Goal: Task Accomplishment & Management: Complete application form

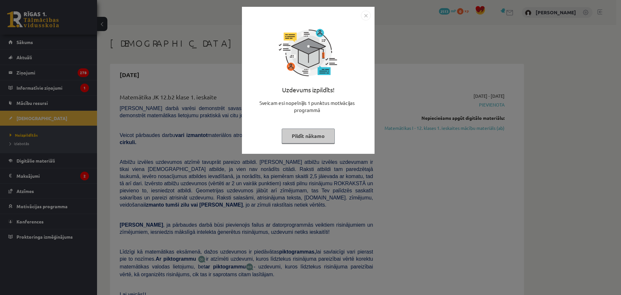
click at [470, 179] on div "Uzdevums izpildīts! Sveicam esi nopelnījis 1 punktus motivācijas programmā Pild…" at bounding box center [310, 147] width 621 height 295
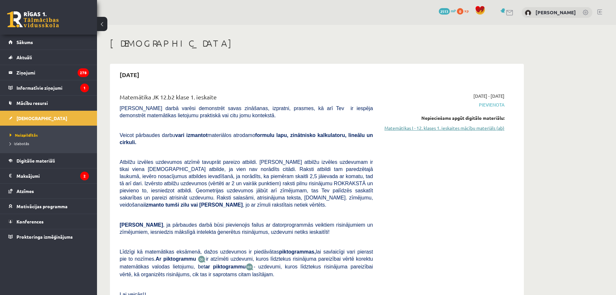
click at [435, 128] on link "Matemātikas I - 12. klases 1. ieskaites mācību materiāls (ab)" at bounding box center [444, 128] width 122 height 7
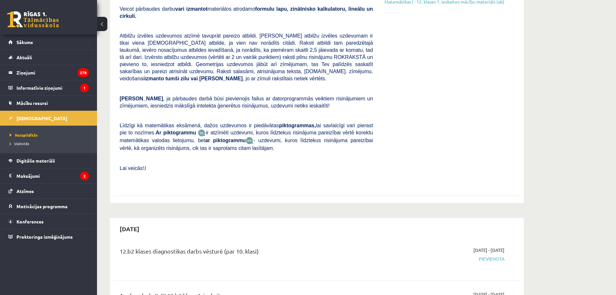
scroll to position [129, 0]
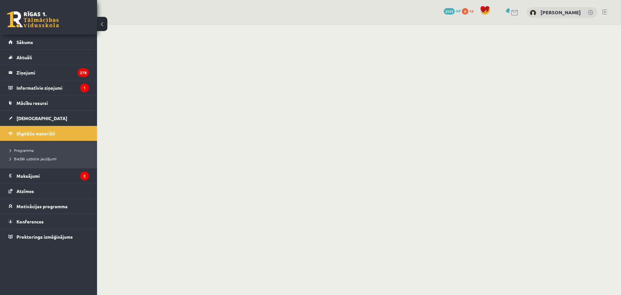
click at [368, 68] on body "0 Dāvanas 2513 mP 0 xp Aleksandrs Kazakevičs Sākums Aktuāli Kā mācīties eSKOLĀ …" at bounding box center [310, 147] width 621 height 295
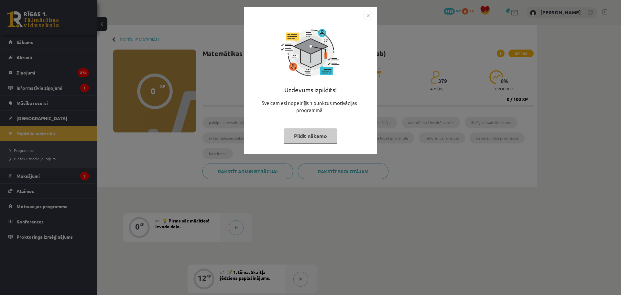
click at [195, 33] on div "Uzdevums izpildīts! Sveicam esi nopelnījis 1 punktus motivācijas programmā Pild…" at bounding box center [310, 147] width 621 height 295
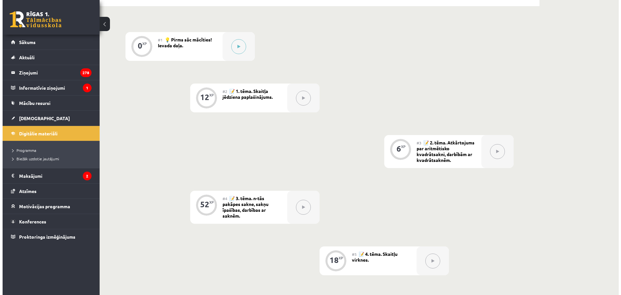
scroll to position [129, 0]
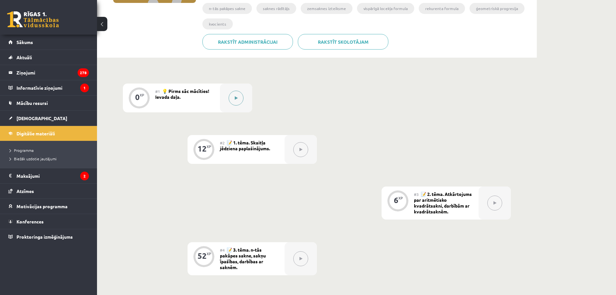
click at [237, 95] on button at bounding box center [236, 98] width 15 height 15
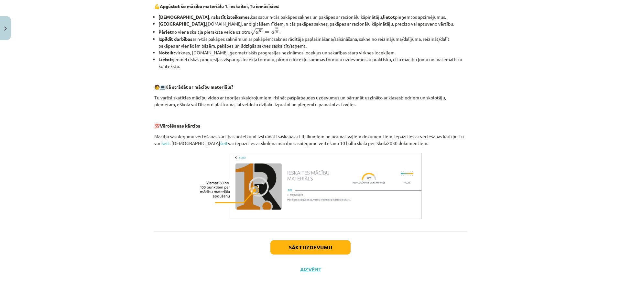
scroll to position [225, 0]
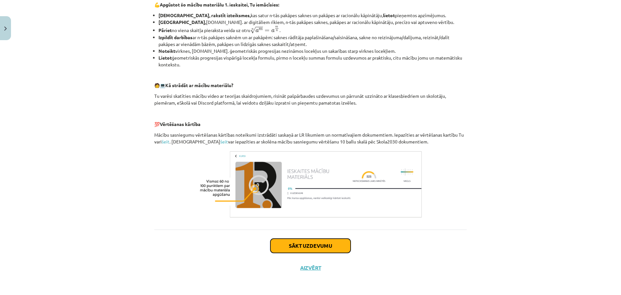
click at [301, 241] on button "Sākt uzdevumu" at bounding box center [310, 245] width 80 height 14
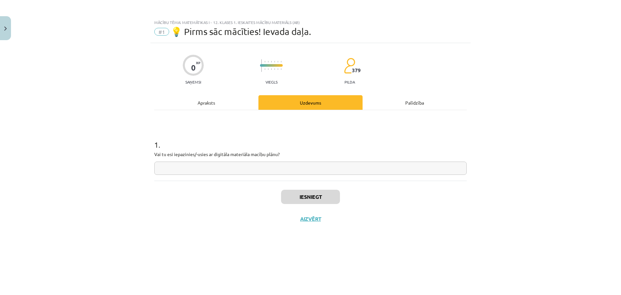
click at [276, 167] on input "text" at bounding box center [310, 167] width 312 height 13
drag, startPoint x: 150, startPoint y: 152, endPoint x: 199, endPoint y: 157, distance: 49.1
click at [199, 157] on div "0 XP Saņemsi Viegls 379 pilda Apraksts Uzdevums Palīdzība 1 . Vai tu esi iepazi…" at bounding box center [310, 160] width 320 height 235
click at [208, 169] on input "text" at bounding box center [310, 167] width 312 height 13
type input "**"
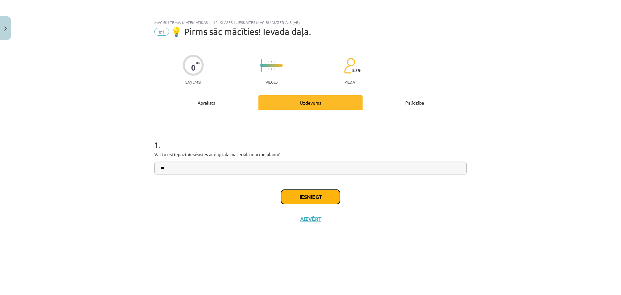
click at [308, 200] on button "Iesniegt" at bounding box center [310, 197] width 59 height 14
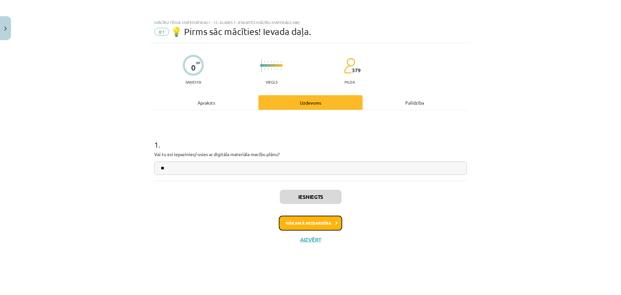
click at [310, 221] on button "Nākamā nodarbība" at bounding box center [310, 222] width 63 height 15
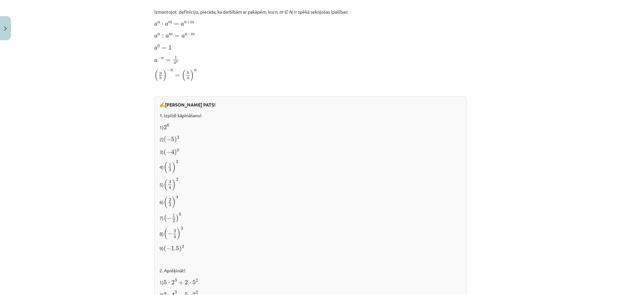
scroll to position [624, 0]
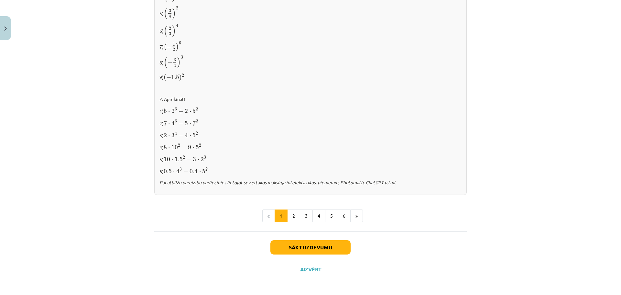
drag, startPoint x: 360, startPoint y: 149, endPoint x: 361, endPoint y: 243, distance: 93.2
click at [317, 246] on button "Sākt uzdevumu" at bounding box center [310, 247] width 80 height 14
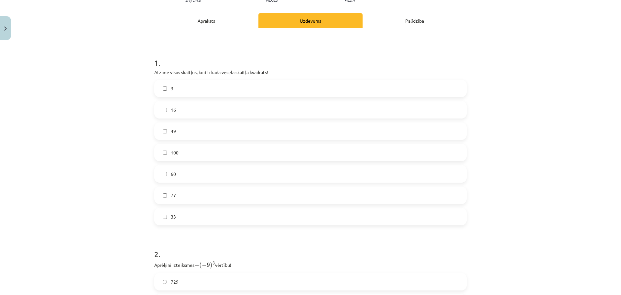
scroll to position [81, 0]
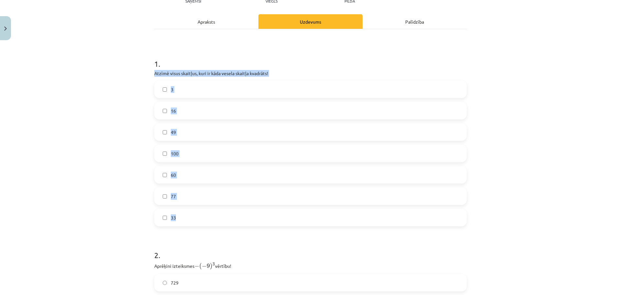
drag, startPoint x: 151, startPoint y: 71, endPoint x: 231, endPoint y: 213, distance: 162.6
click at [231, 213] on div "12 XP Saņemsi Viegls 379 pilda Apraksts Uzdevums Palīdzība 1 . Atzīmē visus ska…" at bounding box center [310, 242] width 320 height 561
copy div "Atzīmē visus skaitļus, kuri ir kāda vesela skaitļa kvadrāts! 3 16 49 100 60 77 …"
click at [95, 85] on div "Mācību tēma: Matemātikas i - 12. klases 1. ieskaites mācību materiāls (ab) #2 📝…" at bounding box center [310, 147] width 621 height 295
click at [114, 90] on div "Mācību tēma: Matemātikas i - 12. klases 1. ieskaites mācību materiāls (ab) #2 📝…" at bounding box center [310, 147] width 621 height 295
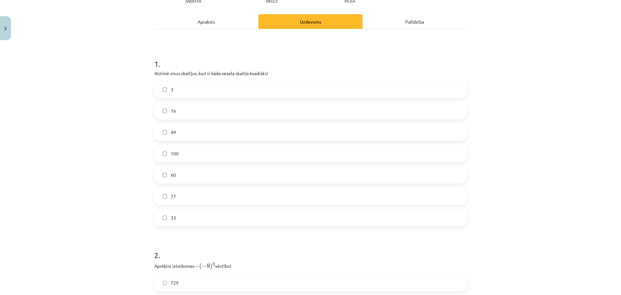
drag, startPoint x: 171, startPoint y: 107, endPoint x: 171, endPoint y: 120, distance: 12.6
click at [172, 111] on span "16" at bounding box center [173, 110] width 5 height 7
click at [168, 131] on label "49" at bounding box center [310, 132] width 311 height 16
click at [169, 148] on label "100" at bounding box center [310, 153] width 311 height 16
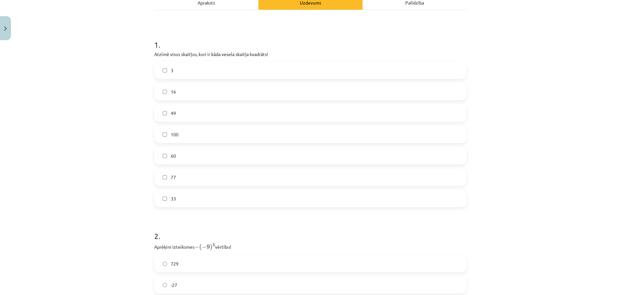
scroll to position [210, 0]
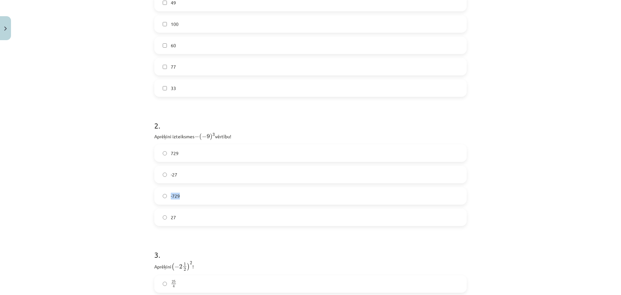
drag, startPoint x: 178, startPoint y: 196, endPoint x: 146, endPoint y: 178, distance: 37.2
click at [139, 191] on div "Mācību tēma: Matemātikas i - 12. klases 1. ieskaites mācību materiāls (ab) #2 📝…" at bounding box center [310, 147] width 621 height 295
click at [177, 151] on label "729" at bounding box center [310, 153] width 311 height 16
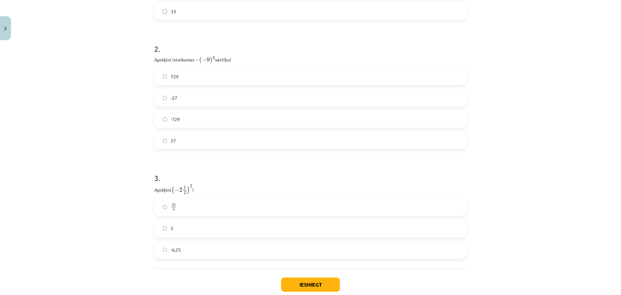
scroll to position [325, 0]
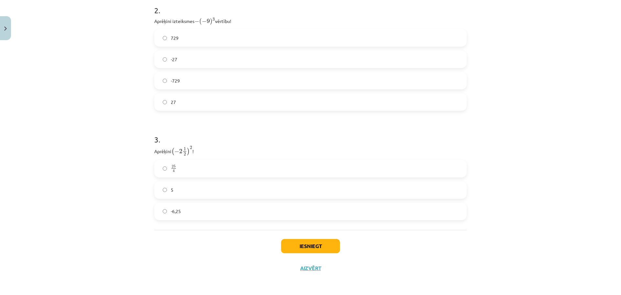
click at [177, 161] on label "25 4 25 4" at bounding box center [310, 168] width 311 height 16
click at [313, 244] on button "Iesniegt" at bounding box center [310, 246] width 59 height 14
click at [310, 247] on button "Iesniegt" at bounding box center [310, 246] width 59 height 14
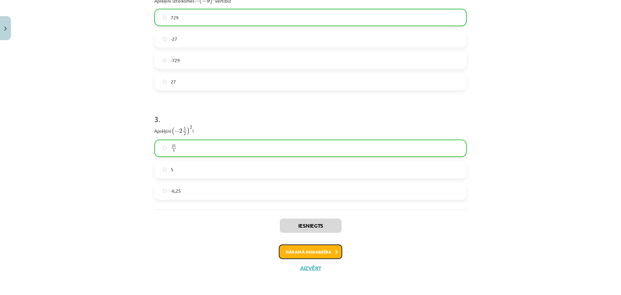
click at [324, 251] on button "Nākamā nodarbība" at bounding box center [310, 251] width 63 height 15
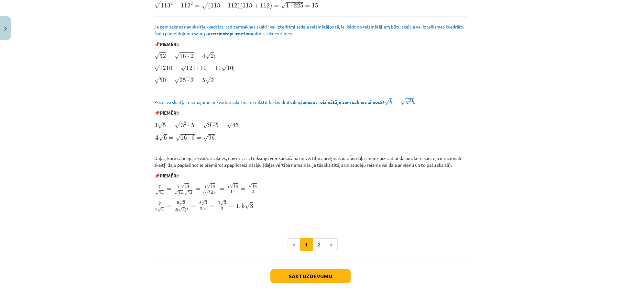
scroll to position [695, 0]
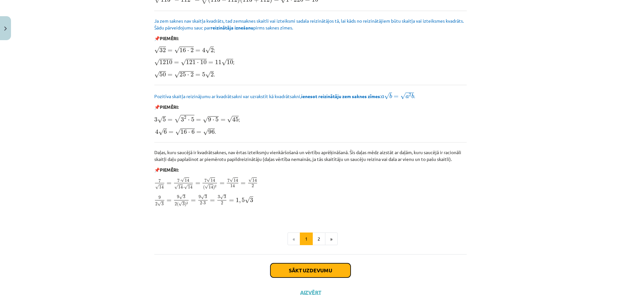
click at [311, 267] on button "Sākt uzdevumu" at bounding box center [310, 270] width 80 height 14
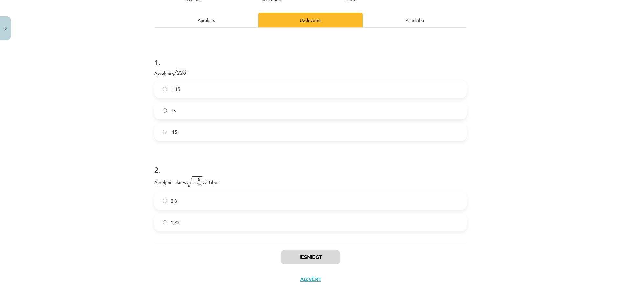
scroll to position [104, 0]
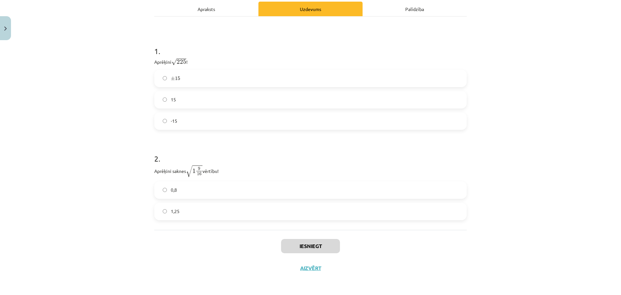
click at [171, 100] on span "15" at bounding box center [173, 99] width 5 height 7
drag, startPoint x: 143, startPoint y: 164, endPoint x: 174, endPoint y: 183, distance: 36.3
click at [175, 184] on div "Mācību tēma: Matemātikas i - 12. klases 1. ieskaites mācību materiāls (ab) #3 📝…" at bounding box center [310, 147] width 621 height 295
click at [228, 153] on h1 "2 ." at bounding box center [310, 153] width 312 height 20
click at [173, 213] on span "1,25" at bounding box center [175, 211] width 9 height 7
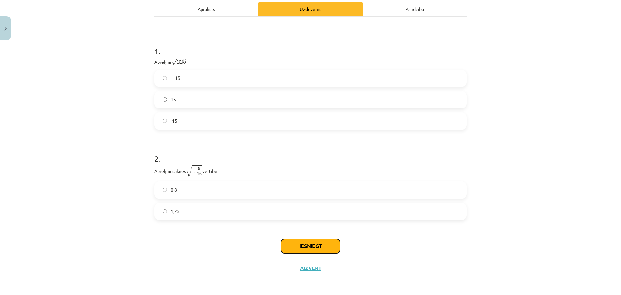
click at [295, 248] on button "Iesniegt" at bounding box center [310, 246] width 59 height 14
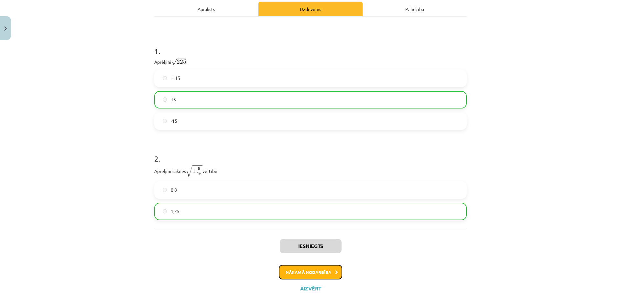
click at [303, 272] on button "Nākamā nodarbība" at bounding box center [310, 272] width 63 height 15
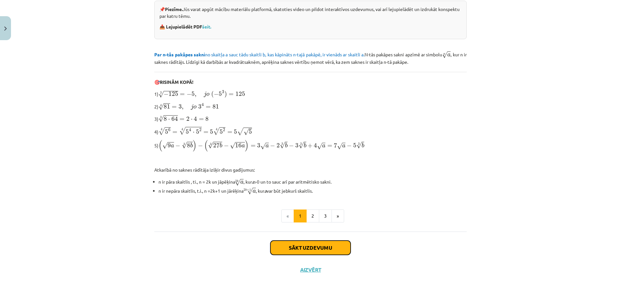
click at [297, 250] on button "Sākt uzdevumu" at bounding box center [310, 247] width 80 height 14
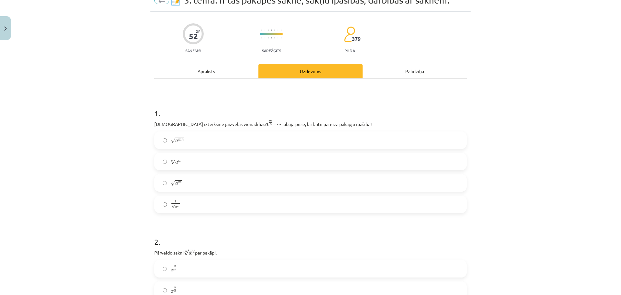
scroll to position [16, 0]
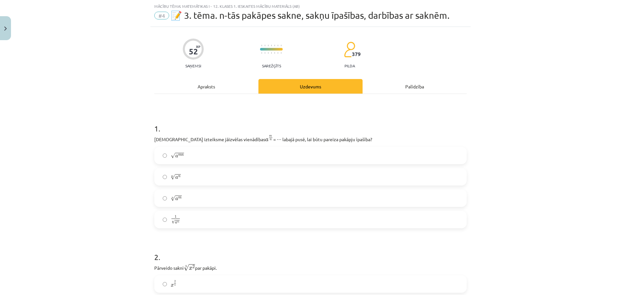
click at [175, 200] on span "a" at bounding box center [176, 198] width 3 height 3
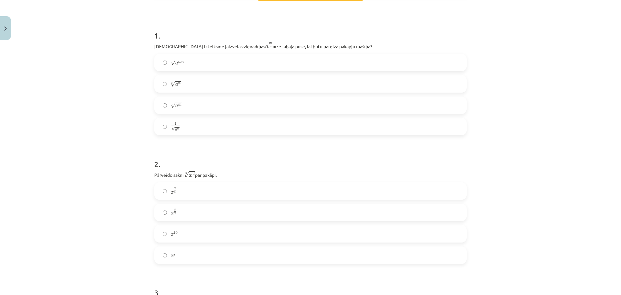
scroll to position [81, 0]
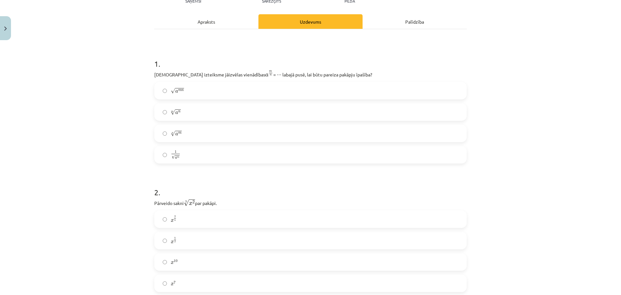
click at [178, 112] on span "n" at bounding box center [179, 112] width 2 height 2
click at [178, 133] on span "m" at bounding box center [179, 133] width 3 height 2
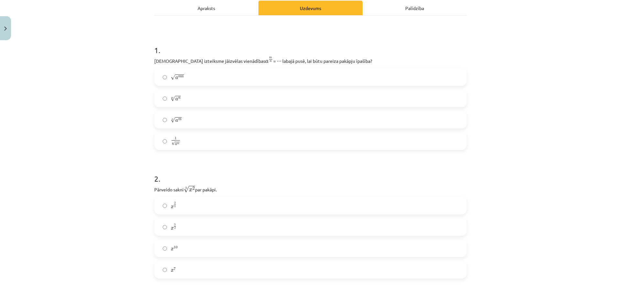
scroll to position [146, 0]
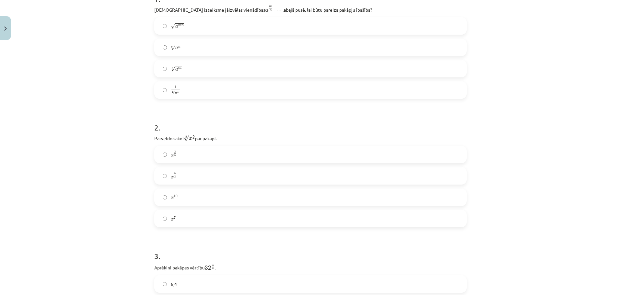
click at [168, 151] on label "x 2 5 x 2 5" at bounding box center [310, 154] width 311 height 16
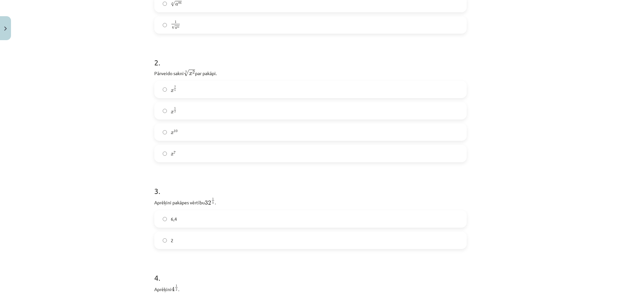
scroll to position [243, 0]
click at [171, 209] on span "2" at bounding box center [172, 208] width 3 height 7
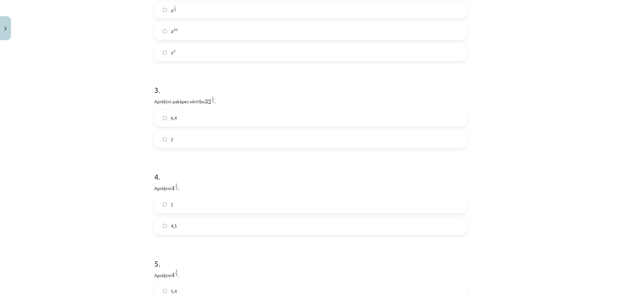
scroll to position [340, 0]
click at [168, 172] on label "2" at bounding box center [310, 176] width 311 height 16
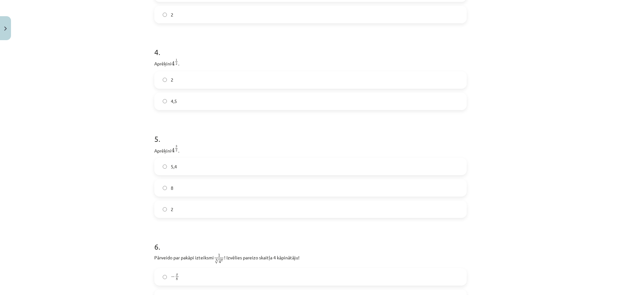
scroll to position [437, 0]
drag, startPoint x: 166, startPoint y: 186, endPoint x: 192, endPoint y: 194, distance: 27.4
click at [166, 186] on label "8" at bounding box center [310, 187] width 311 height 16
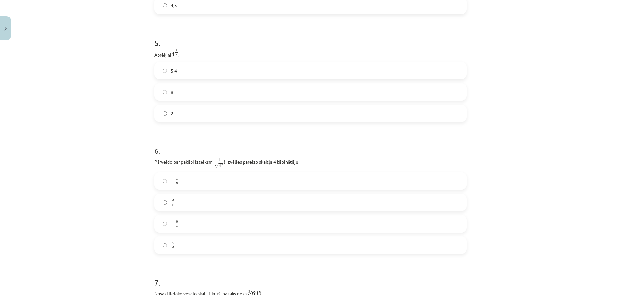
scroll to position [579, 0]
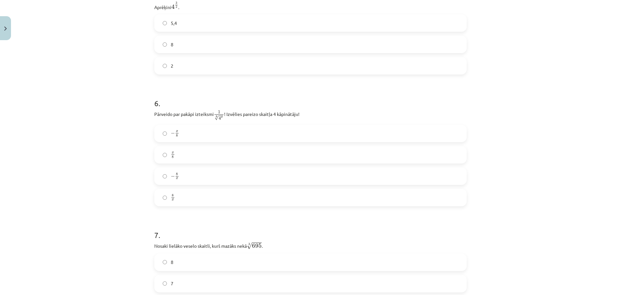
click at [171, 197] on span "8" at bounding box center [172, 195] width 3 height 3
click at [173, 168] on div "− x 8 − x 8 x 8 x 8 − 8 x − 8 x 8 x 8 x" at bounding box center [310, 166] width 312 height 82
click at [175, 178] on span "8 x" at bounding box center [177, 178] width 4 height 0
click at [463, 189] on div "− x 8 − x 8 x 8 x 8 − 8 x − 8 x 8 x 8 x" at bounding box center [310, 166] width 312 height 82
drag, startPoint x: 168, startPoint y: 128, endPoint x: 168, endPoint y: 132, distance: 4.2
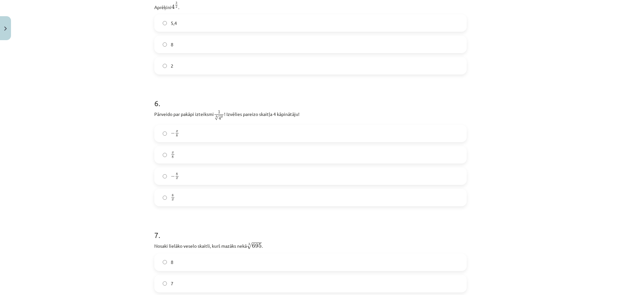
click at [168, 129] on label "− x 8 − x 8" at bounding box center [310, 133] width 311 height 16
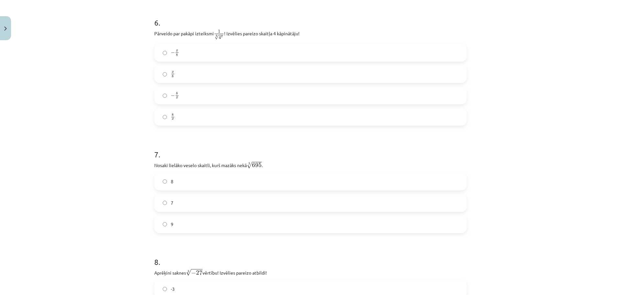
scroll to position [676, 0]
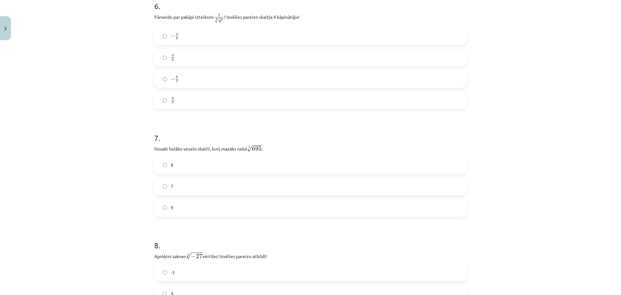
click at [130, 159] on div "Mācību tēma: Matemātikas i - 12. klases 1. ieskaites mācību materiāls (ab) #4 📝…" at bounding box center [310, 147] width 621 height 295
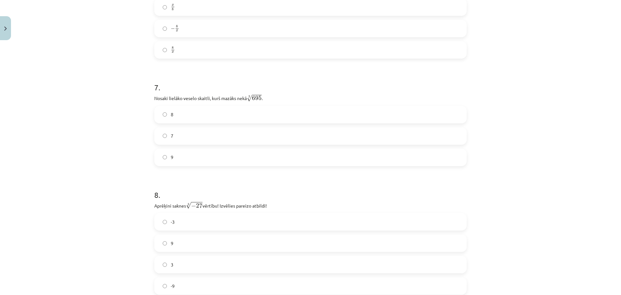
scroll to position [806, 0]
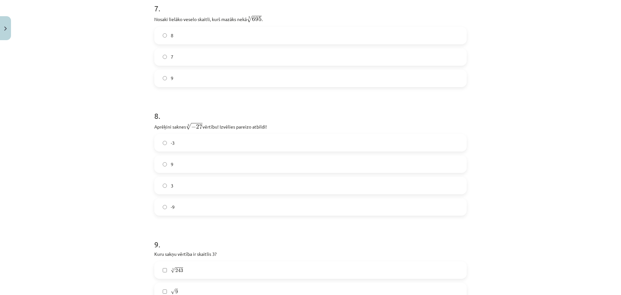
click at [163, 135] on div "-3" at bounding box center [310, 142] width 312 height 17
click at [165, 143] on label "-3" at bounding box center [310, 143] width 311 height 16
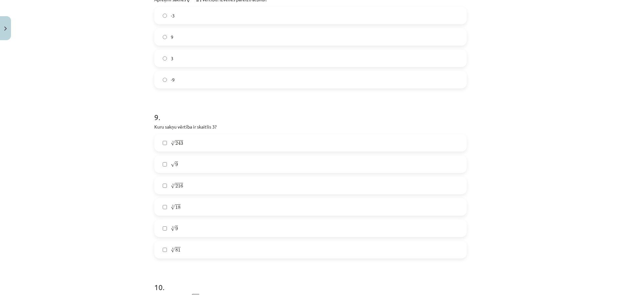
scroll to position [935, 0]
click at [175, 141] on span "243" at bounding box center [179, 141] width 8 height 4
click at [168, 163] on label "√ 9 9" at bounding box center [310, 162] width 311 height 16
click at [172, 248] on span "√" at bounding box center [173, 247] width 5 height 5
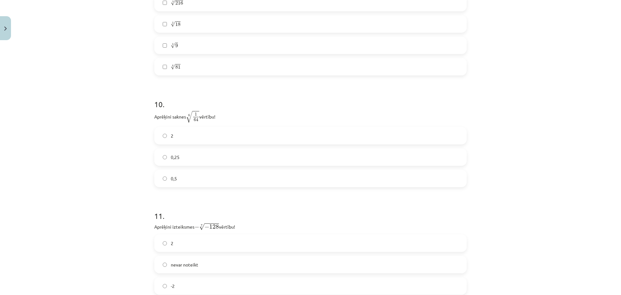
scroll to position [1129, 0]
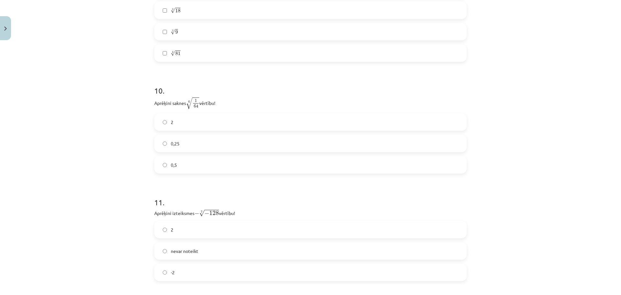
click at [173, 166] on span "0,5" at bounding box center [174, 164] width 6 height 7
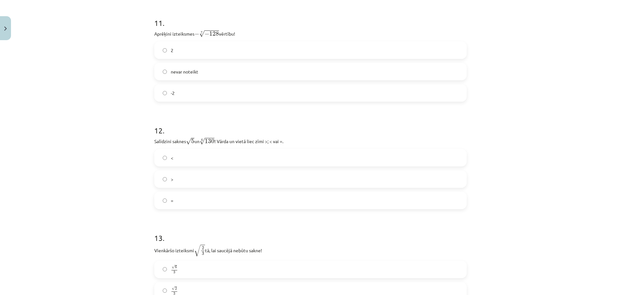
scroll to position [1323, 0]
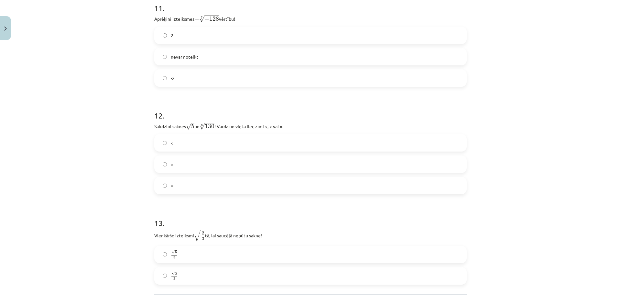
click at [173, 142] on label "<" at bounding box center [310, 143] width 311 height 16
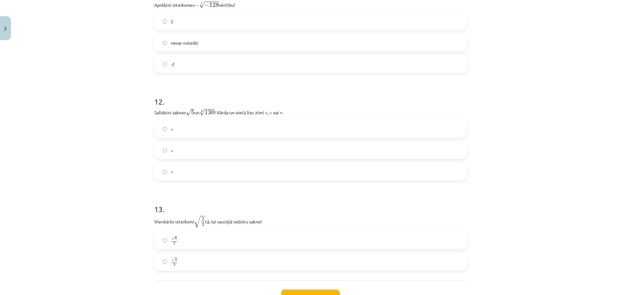
scroll to position [1388, 0]
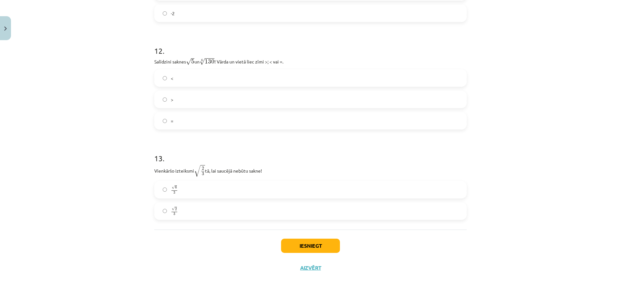
click at [173, 191] on span "3" at bounding box center [174, 192] width 2 height 3
click at [298, 245] on button "Iesniegt" at bounding box center [310, 245] width 59 height 14
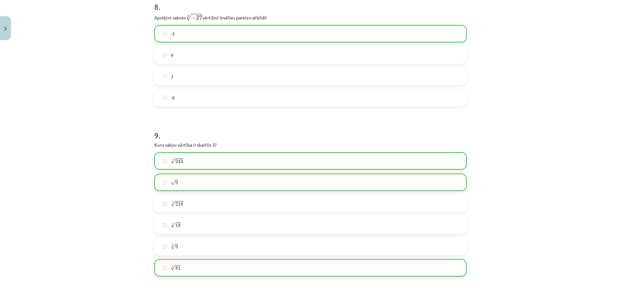
scroll to position [0, 0]
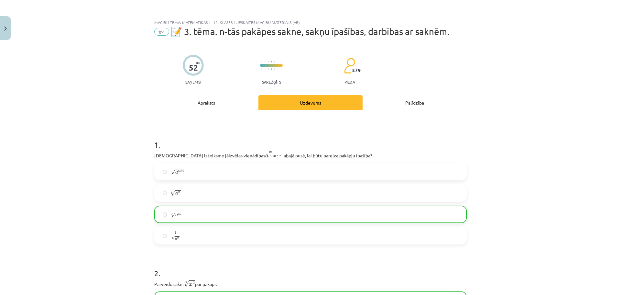
drag, startPoint x: 456, startPoint y: 168, endPoint x: 370, endPoint y: 88, distance: 117.2
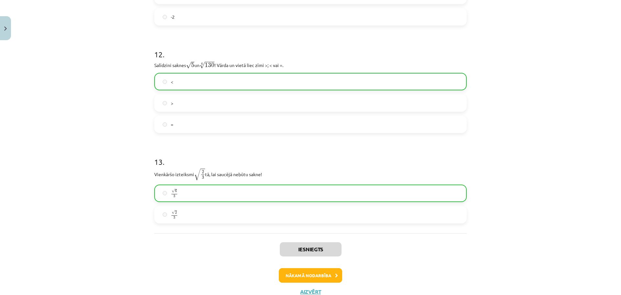
scroll to position [1409, 0]
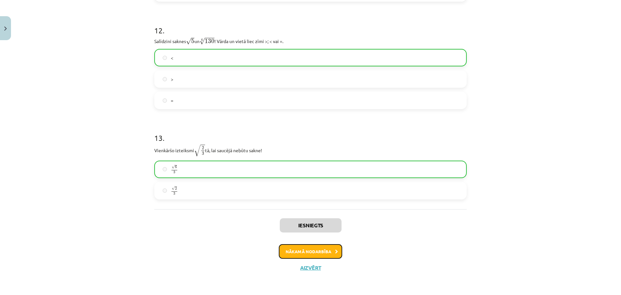
click at [315, 251] on button "Nākamā nodarbība" at bounding box center [310, 251] width 63 height 15
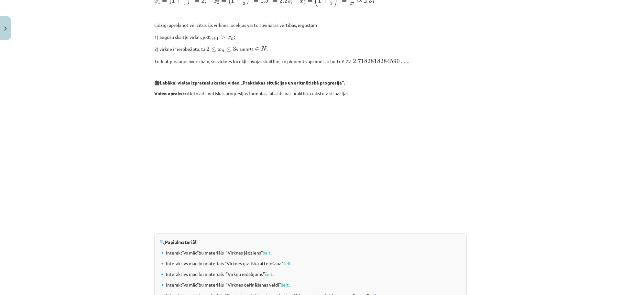
scroll to position [612, 0]
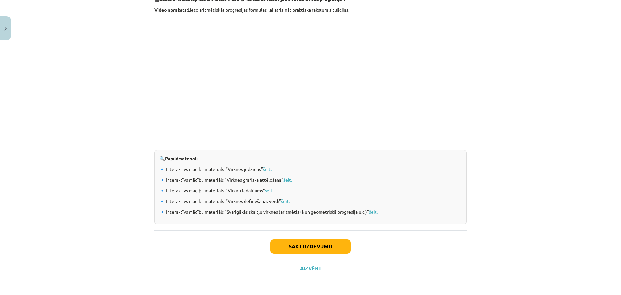
drag, startPoint x: 437, startPoint y: 269, endPoint x: 437, endPoint y: 284, distance: 15.2
click at [317, 248] on button "Sākt uzdevumu" at bounding box center [310, 246] width 80 height 14
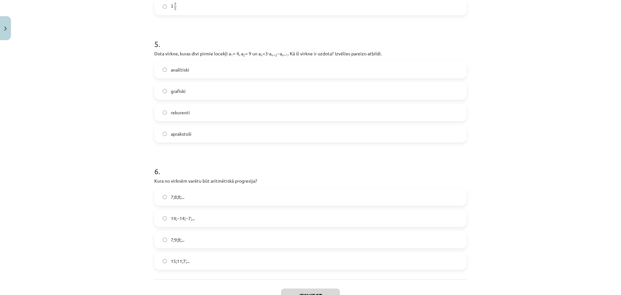
drag, startPoint x: 353, startPoint y: 208, endPoint x: 293, endPoint y: 169, distance: 70.6
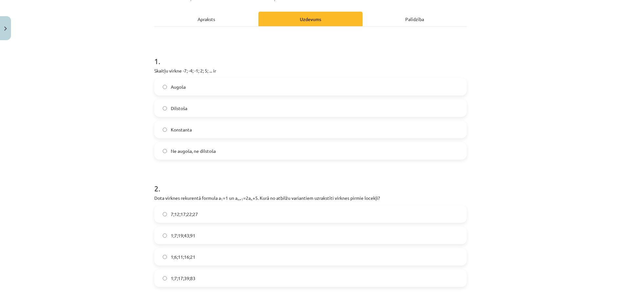
scroll to position [97, 0]
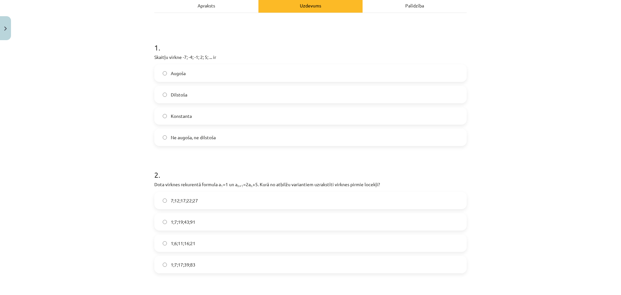
click at [175, 72] on span "Augoša" at bounding box center [178, 73] width 15 height 7
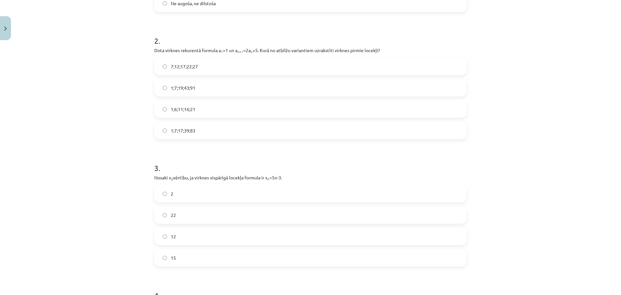
scroll to position [226, 0]
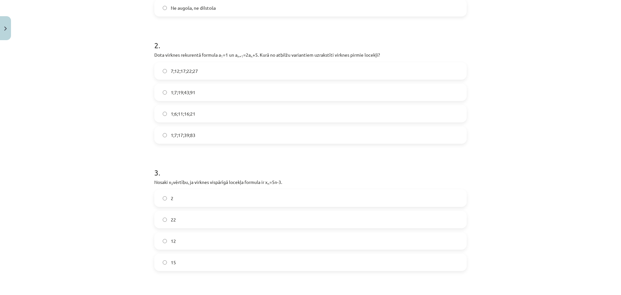
click at [180, 95] on span "1;7;19;43;91" at bounding box center [183, 92] width 25 height 7
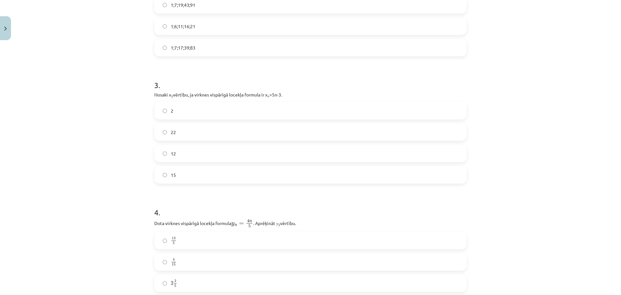
scroll to position [338, 0]
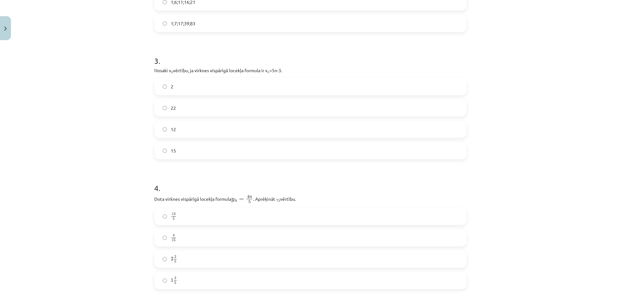
drag, startPoint x: 194, startPoint y: 129, endPoint x: 191, endPoint y: 132, distance: 4.1
click at [194, 129] on label "12" at bounding box center [310, 129] width 311 height 16
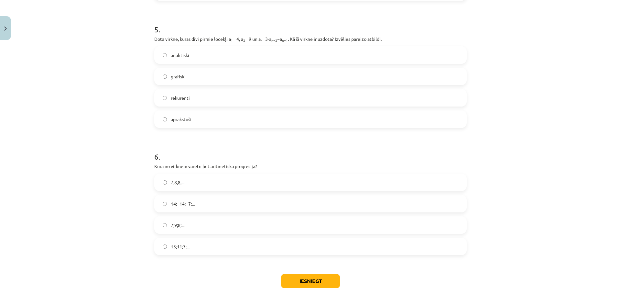
scroll to position [629, 0]
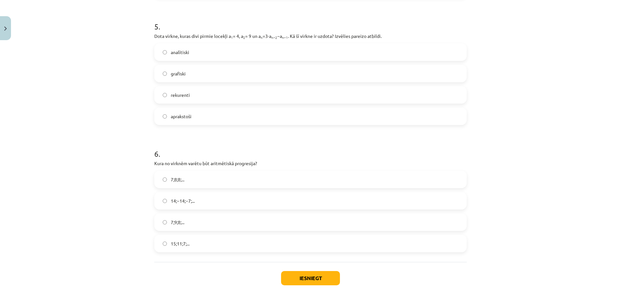
click at [174, 95] on span "rekurenti" at bounding box center [180, 95] width 19 height 7
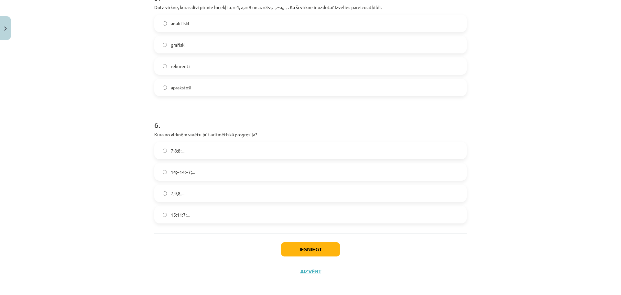
scroll to position [661, 0]
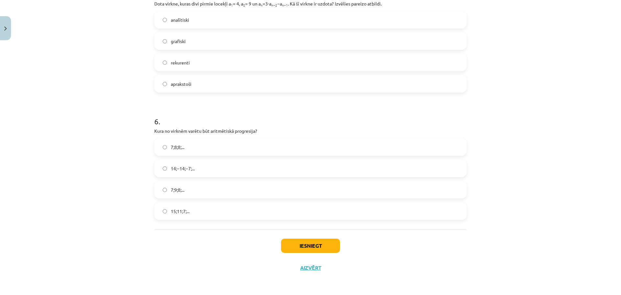
click at [178, 214] on span "15;11;7;..." at bounding box center [180, 211] width 19 height 7
click at [315, 246] on button "Iesniegt" at bounding box center [310, 245] width 59 height 14
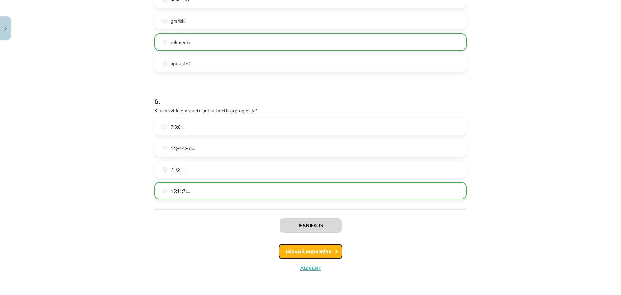
click at [320, 254] on button "Nākamā nodarbība" at bounding box center [310, 251] width 63 height 15
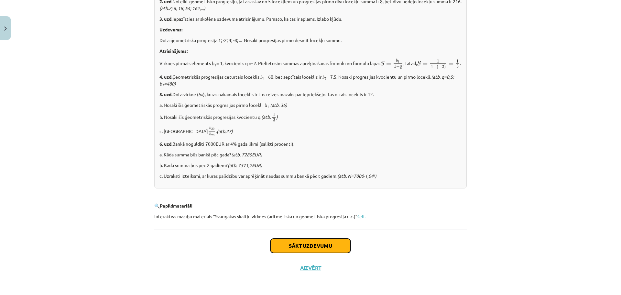
click at [312, 246] on button "Sākt uzdevumu" at bounding box center [310, 245] width 80 height 14
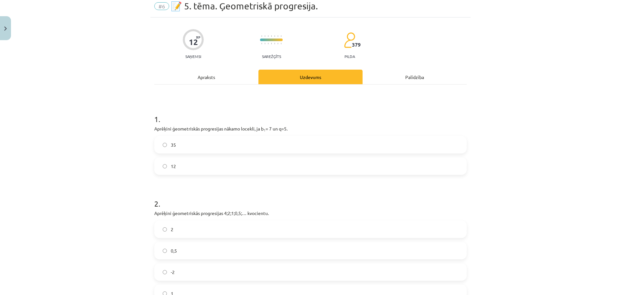
scroll to position [73, 0]
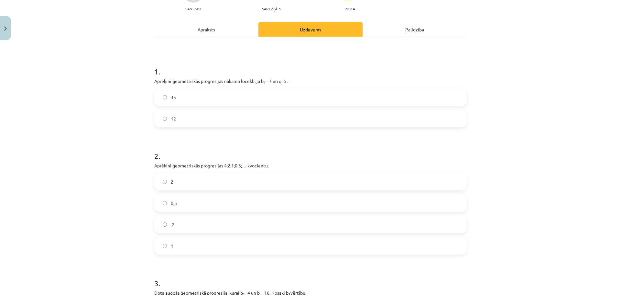
click at [172, 95] on span "35" at bounding box center [173, 97] width 5 height 7
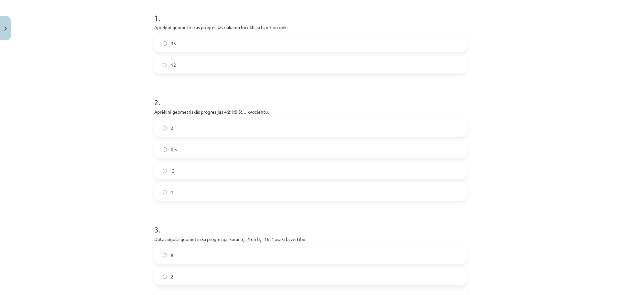
scroll to position [138, 0]
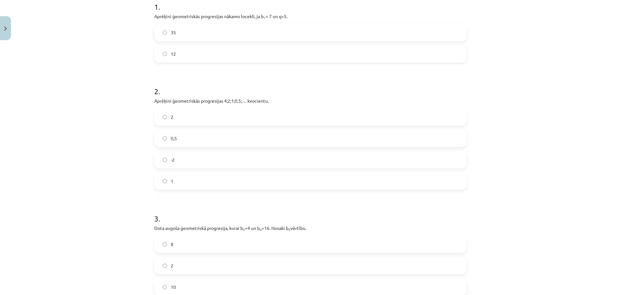
click at [177, 141] on label "0,5" at bounding box center [310, 138] width 311 height 16
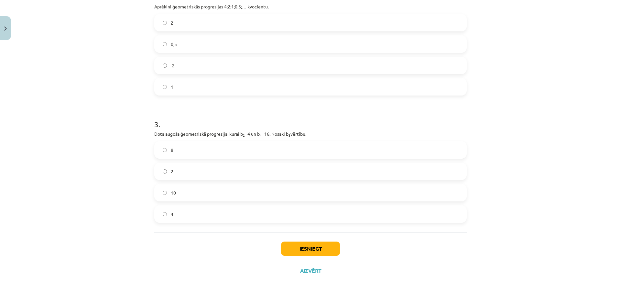
scroll to position [235, 0]
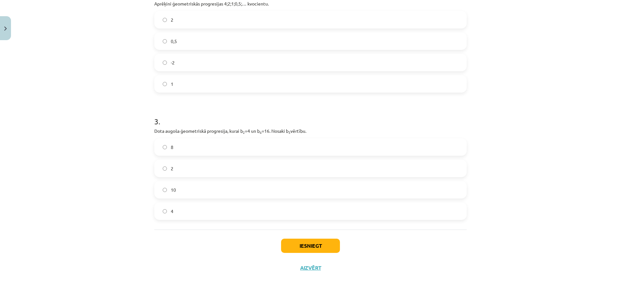
drag, startPoint x: 171, startPoint y: 146, endPoint x: 174, endPoint y: 148, distance: 3.9
click at [171, 146] on label "8" at bounding box center [310, 147] width 311 height 16
click at [324, 247] on button "Iesniegt" at bounding box center [310, 245] width 59 height 14
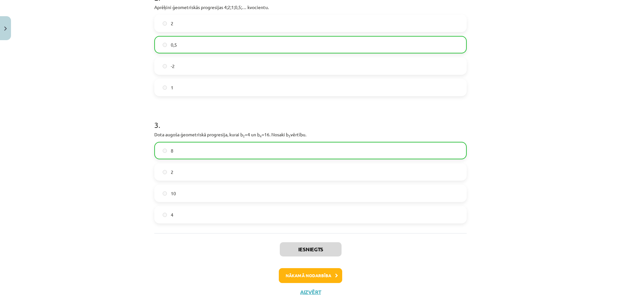
scroll to position [256, 0]
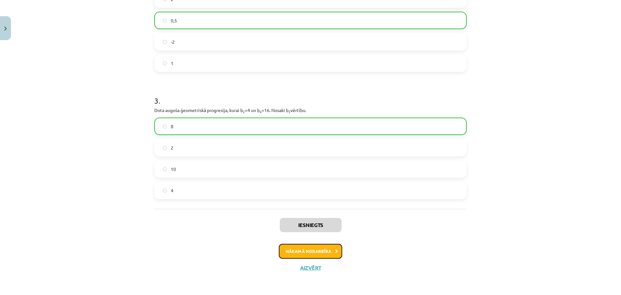
click at [308, 253] on button "Nākamā nodarbība" at bounding box center [310, 251] width 63 height 15
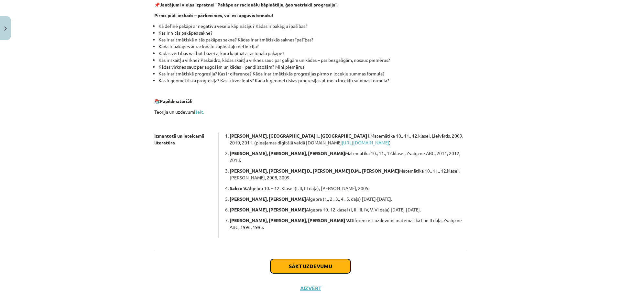
click at [305, 259] on button "Sākt uzdevumu" at bounding box center [310, 266] width 80 height 14
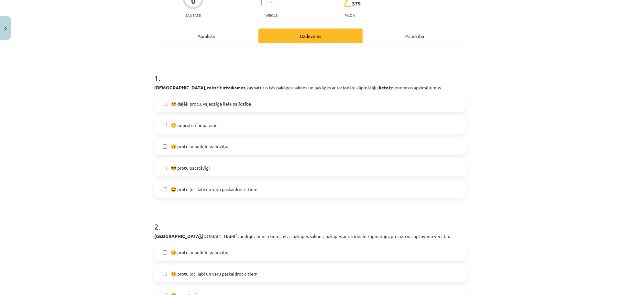
scroll to position [81, 0]
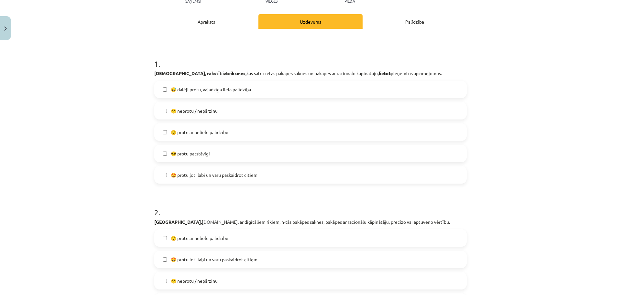
click at [186, 155] on span "😎 protu patstāvīgi" at bounding box center [190, 153] width 39 height 7
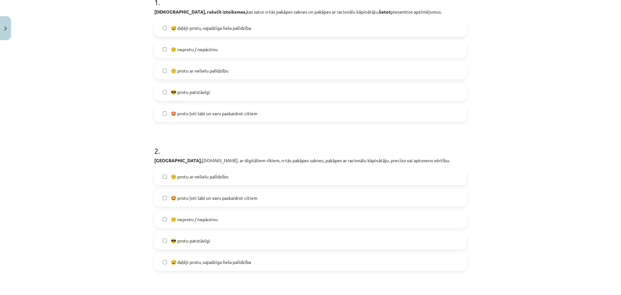
scroll to position [146, 0]
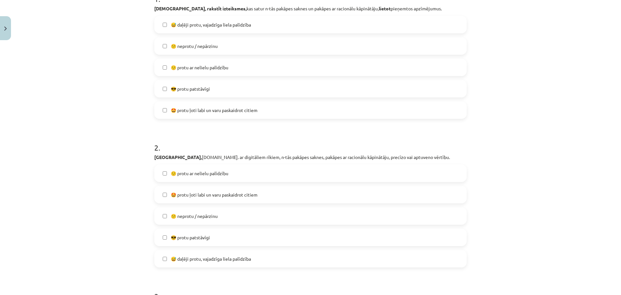
click at [202, 176] on span "🙂 protu ar nelielu palīdzību" at bounding box center [200, 173] width 58 height 7
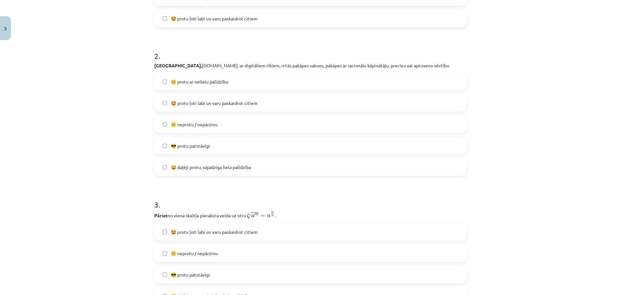
scroll to position [275, 0]
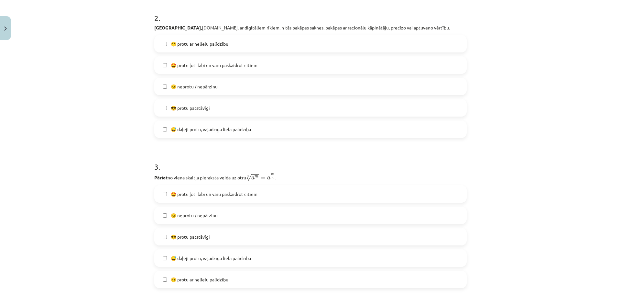
click at [211, 235] on label "😎 protu patstāvīgi" at bounding box center [310, 236] width 311 height 16
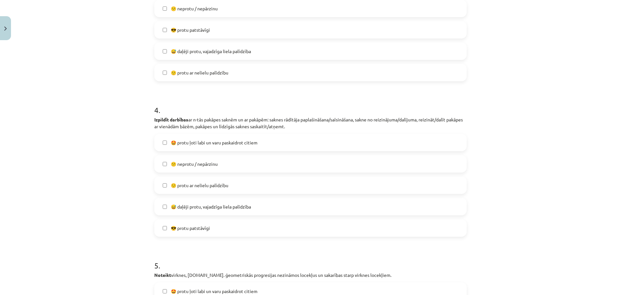
scroll to position [566, 0]
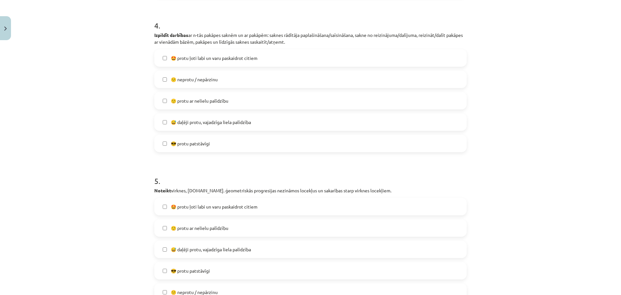
click at [198, 145] on span "😎 protu patstāvīgi" at bounding box center [190, 143] width 39 height 7
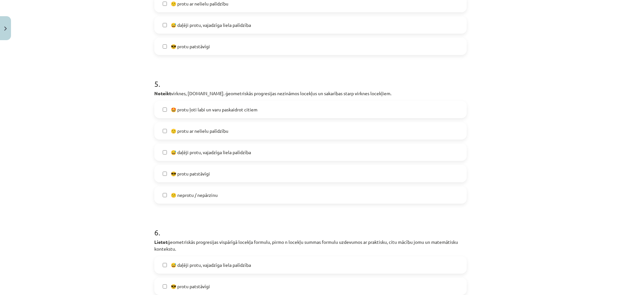
click at [194, 171] on span "😎 protu patstāvīgi" at bounding box center [190, 173] width 39 height 7
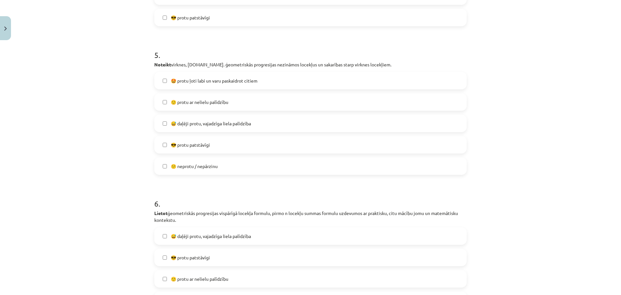
scroll to position [792, 0]
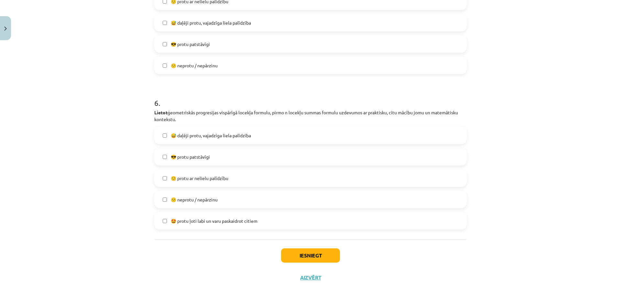
click at [199, 161] on label "😎 protu patstāvīgi" at bounding box center [310, 156] width 311 height 16
click at [293, 254] on button "Iesniegt" at bounding box center [310, 255] width 59 height 14
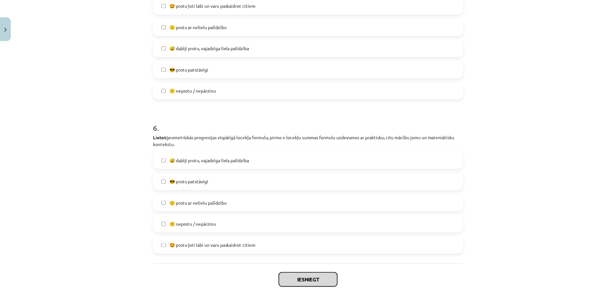
scroll to position [802, 0]
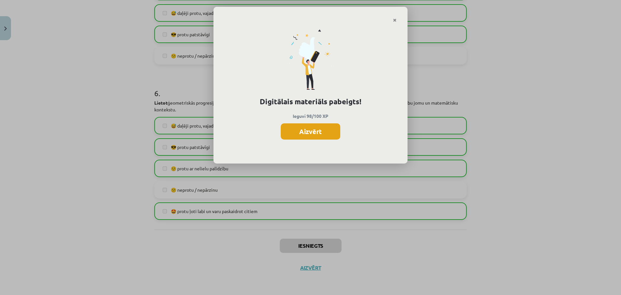
click at [322, 136] on button "Aizvērt" at bounding box center [311, 131] width 60 height 16
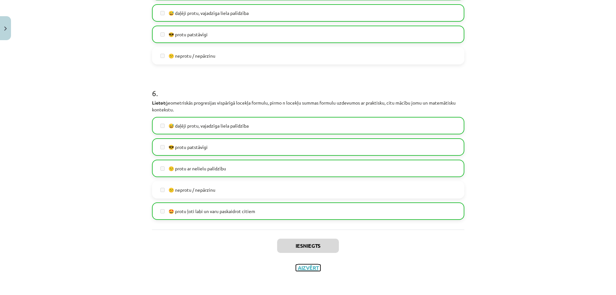
click at [307, 267] on button "Aizvērt" at bounding box center [308, 267] width 25 height 6
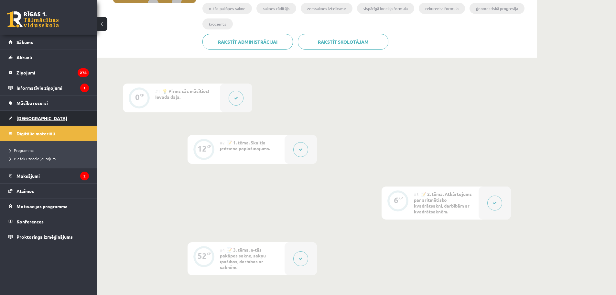
click at [28, 120] on span "[DEMOGRAPHIC_DATA]" at bounding box center [41, 118] width 51 height 6
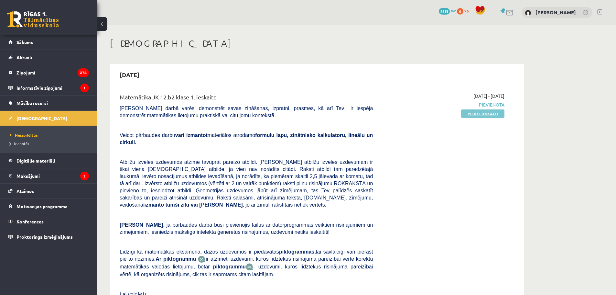
click at [483, 115] on link "Pildīt ieskaiti" at bounding box center [482, 113] width 43 height 8
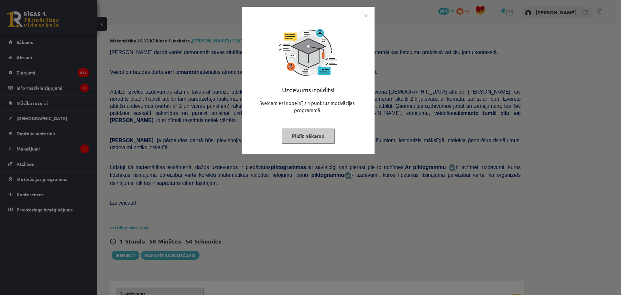
click at [439, 101] on div "Uzdevums izpildīts! Sveicam esi nopelnījis 1 punktus motivācijas programmā Pild…" at bounding box center [310, 147] width 621 height 295
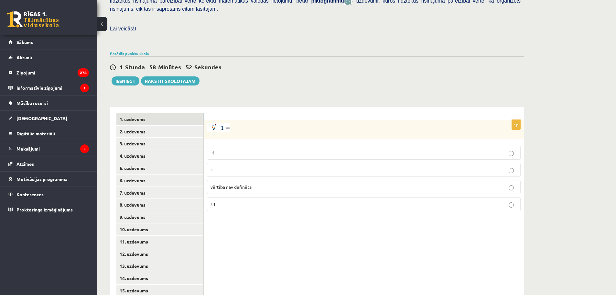
scroll to position [181, 0]
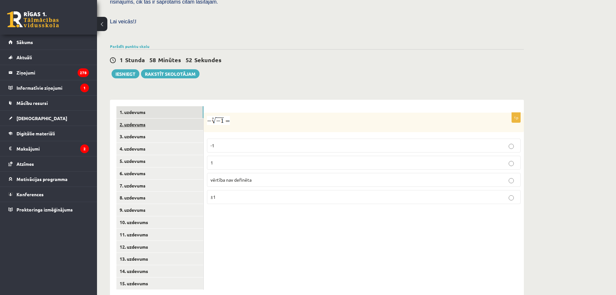
click at [152, 118] on link "2. uzdevums" at bounding box center [159, 124] width 87 height 12
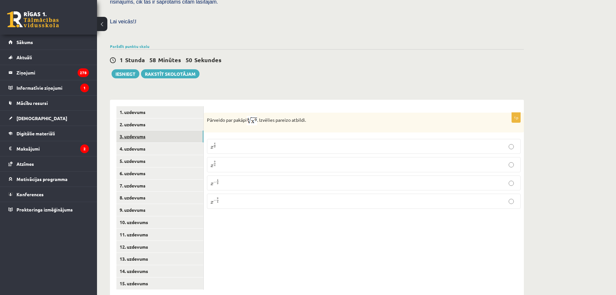
click at [154, 130] on link "3. uzdevums" at bounding box center [159, 136] width 87 height 12
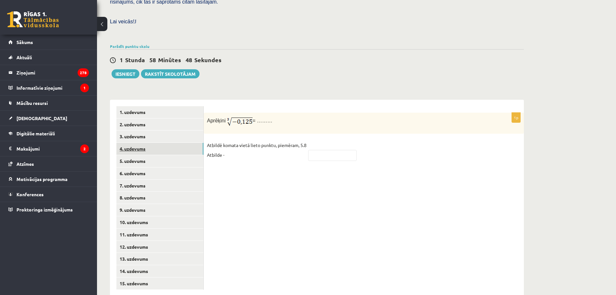
click at [147, 143] on link "4. uzdevums" at bounding box center [159, 149] width 87 height 12
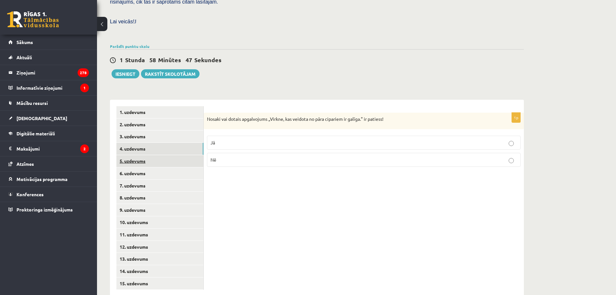
click at [143, 155] on link "5. uzdevums" at bounding box center [159, 161] width 87 height 12
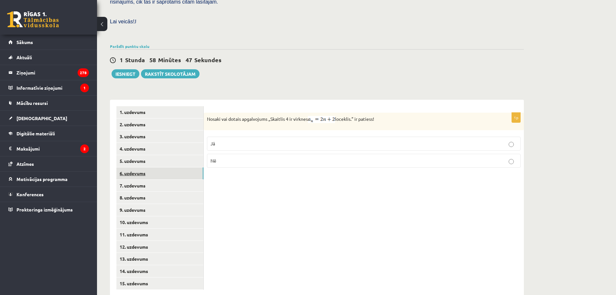
click at [140, 167] on link "6. uzdevums" at bounding box center [159, 173] width 87 height 12
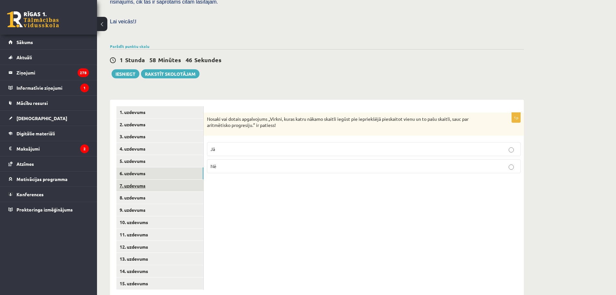
click at [147, 180] on link "7. uzdevums" at bounding box center [159, 186] width 87 height 12
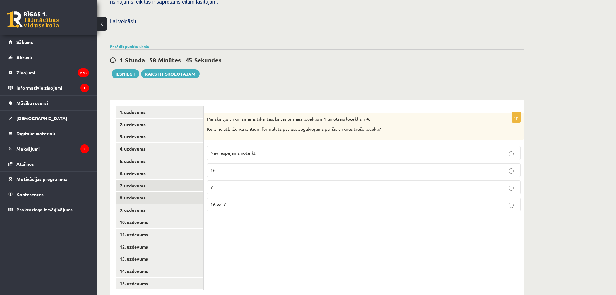
click at [150, 191] on link "8. uzdevums" at bounding box center [159, 197] width 87 height 12
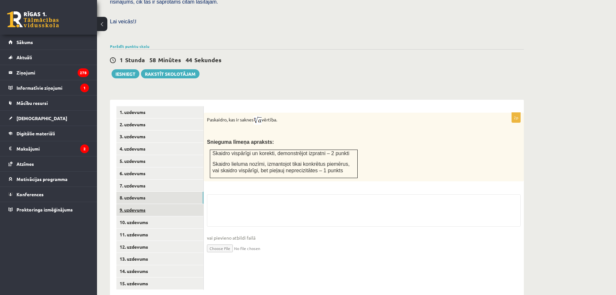
click at [145, 204] on link "9. uzdevums" at bounding box center [159, 210] width 87 height 12
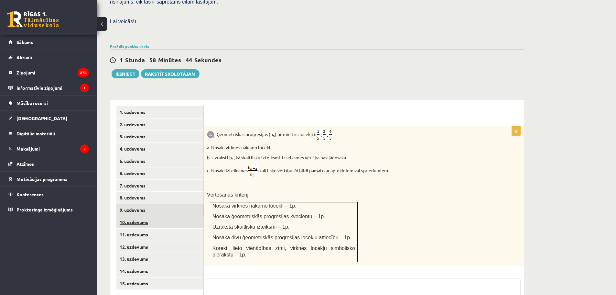
click at [143, 216] on link "10. uzdevums" at bounding box center [159, 222] width 87 height 12
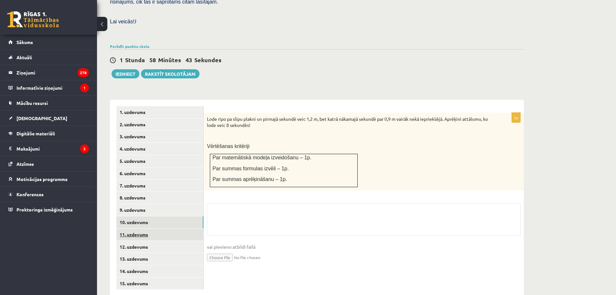
click at [144, 228] on link "11. uzdevums" at bounding box center [159, 234] width 87 height 12
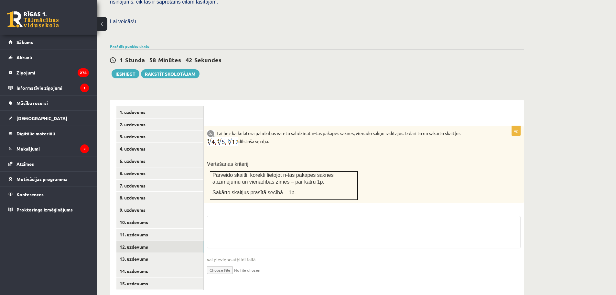
click at [144, 241] on link "12. uzdevums" at bounding box center [159, 247] width 87 height 12
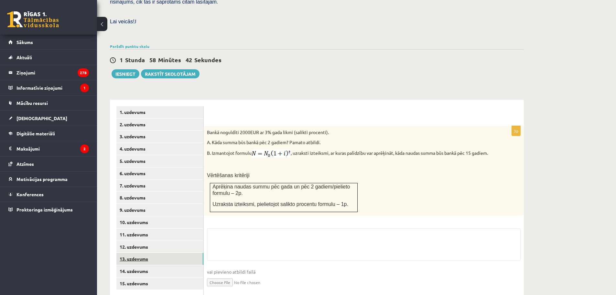
click at [143, 253] on link "13. uzdevums" at bounding box center [159, 259] width 87 height 12
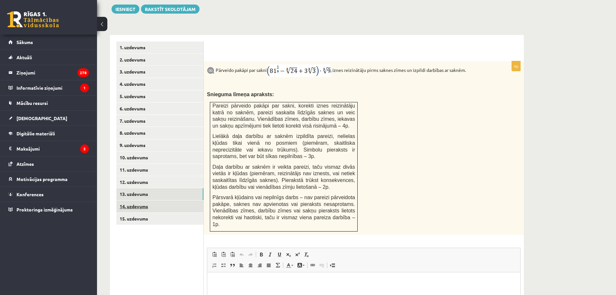
scroll to position [0, 0]
click at [151, 200] on link "14. uzdevums" at bounding box center [159, 206] width 87 height 12
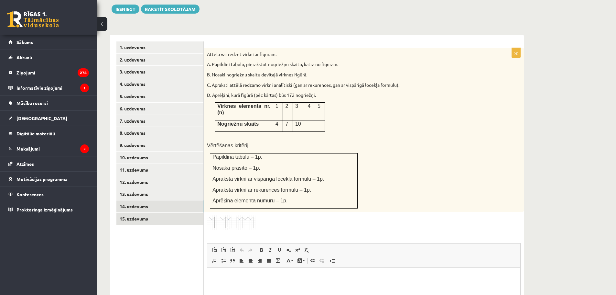
click at [147, 213] on link "15. uzdevums" at bounding box center [159, 219] width 87 height 12
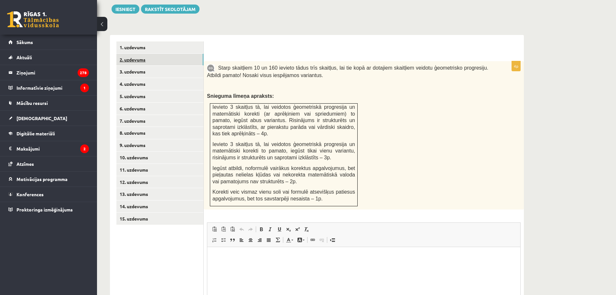
click at [140, 54] on link "2. uzdevums" at bounding box center [159, 60] width 87 height 12
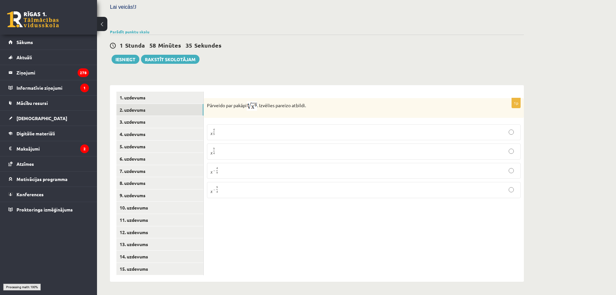
scroll to position [181, 0]
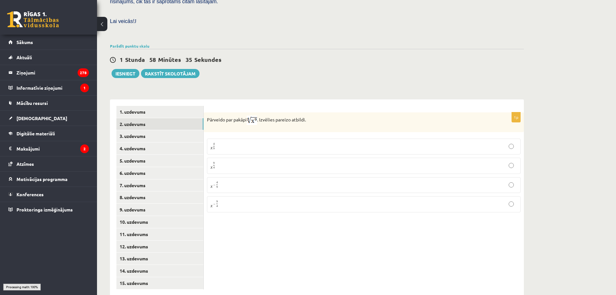
click at [140, 49] on div "1 Stunda 58 Minūtes 35 Sekundes Ieskaite saglabāta! Iesniegt Rakstīt skolotājam" at bounding box center [317, 63] width 414 height 29
click at [148, 106] on link "1. uzdevums" at bounding box center [159, 112] width 87 height 12
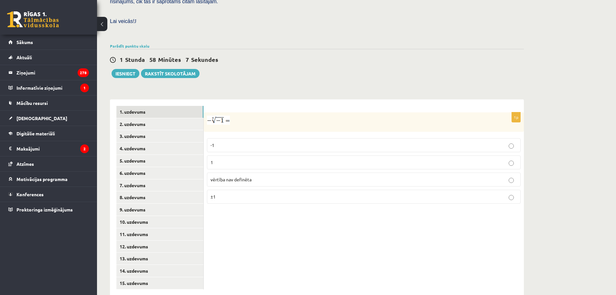
click at [222, 159] on p "1" at bounding box center [364, 162] width 307 height 7
click at [165, 118] on link "2. uzdevums" at bounding box center [159, 124] width 87 height 12
click at [229, 160] on p "x 9 4 x 9 4" at bounding box center [364, 164] width 307 height 8
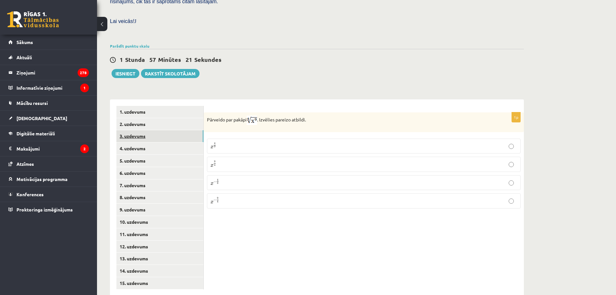
click at [153, 130] on link "3. uzdevums" at bounding box center [159, 136] width 87 height 12
click at [331, 149] on input "text" at bounding box center [332, 154] width 49 height 11
type input "****"
click at [165, 142] on link "4. uzdevums" at bounding box center [159, 148] width 87 height 12
drag, startPoint x: 241, startPoint y: 125, endPoint x: 234, endPoint y: 128, distance: 7.6
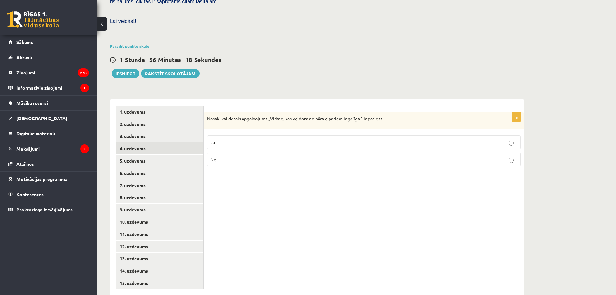
click at [241, 139] on p "Jā" at bounding box center [364, 142] width 307 height 7
click at [165, 155] on link "5. uzdevums" at bounding box center [159, 161] width 87 height 12
drag, startPoint x: 279, startPoint y: 129, endPoint x: 271, endPoint y: 130, distance: 7.9
click at [278, 140] on p "Jā" at bounding box center [364, 143] width 307 height 7
click at [126, 167] on link "6. uzdevums" at bounding box center [159, 173] width 87 height 12
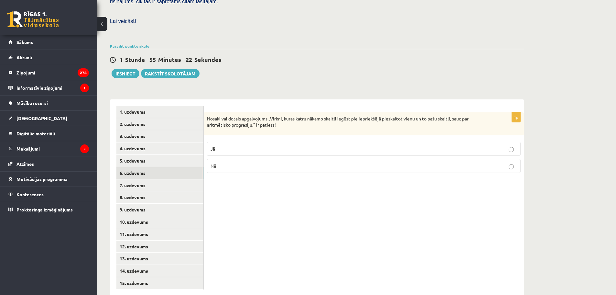
click at [282, 142] on fieldset "Jā Nē" at bounding box center [364, 156] width 314 height 36
click at [274, 145] on p "Jā" at bounding box center [364, 148] width 307 height 7
click at [169, 179] on link "7. uzdevums" at bounding box center [159, 185] width 87 height 12
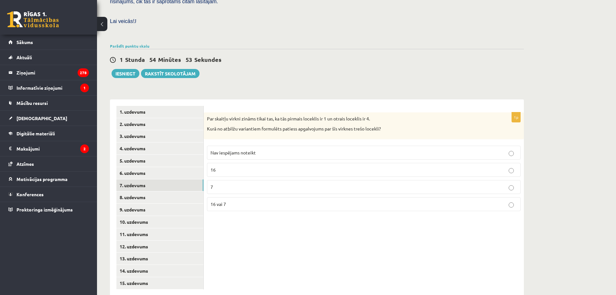
click at [222, 201] on span "16 vai 7" at bounding box center [219, 204] width 16 height 6
click at [163, 191] on link "8. uzdevums" at bounding box center [159, 197] width 87 height 12
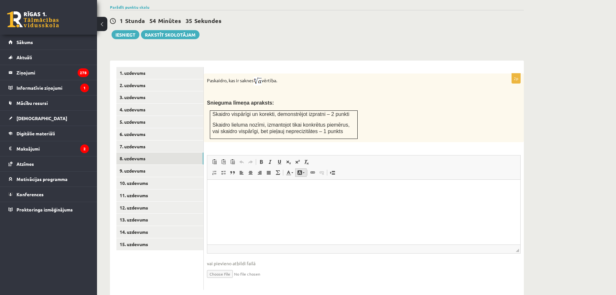
scroll to position [221, 0]
click at [224, 266] on input "file" at bounding box center [364, 272] width 314 height 13
click at [225, 266] on input "file" at bounding box center [364, 272] width 314 height 13
click at [224, 266] on input "file" at bounding box center [364, 272] width 314 height 13
type input "**********"
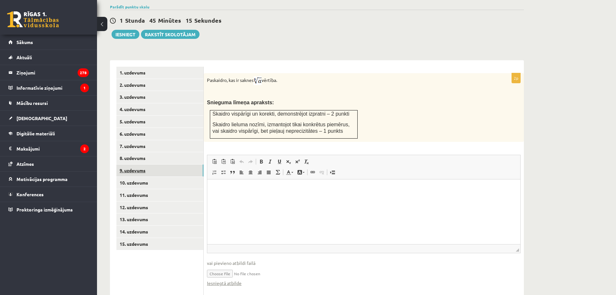
click at [158, 164] on link "9. uzdevums" at bounding box center [159, 170] width 87 height 12
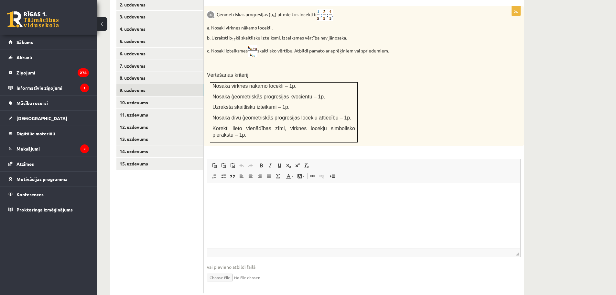
scroll to position [305, 0]
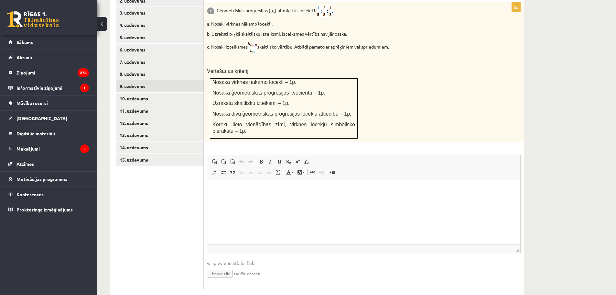
click at [225, 266] on input "file" at bounding box center [364, 272] width 314 height 13
type input "**********"
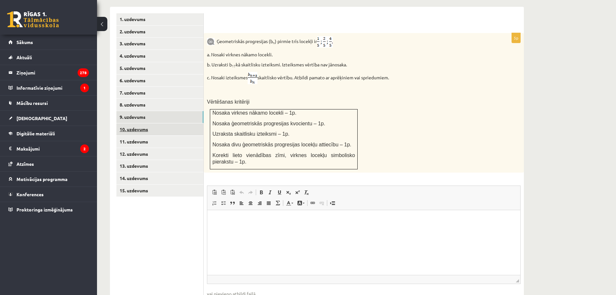
scroll to position [272, 0]
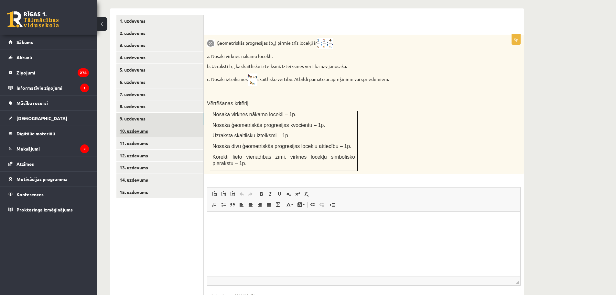
click at [186, 125] on link "10. uzdevums" at bounding box center [159, 131] width 87 height 12
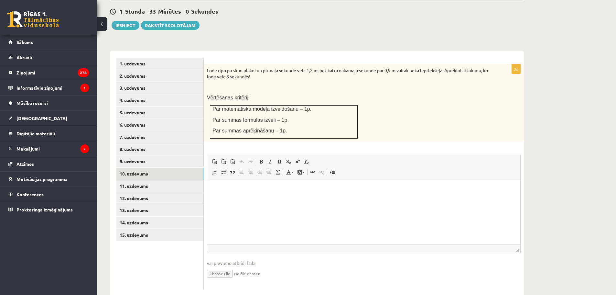
scroll to position [0, 0]
click at [158, 180] on link "11. uzdevums" at bounding box center [159, 186] width 87 height 12
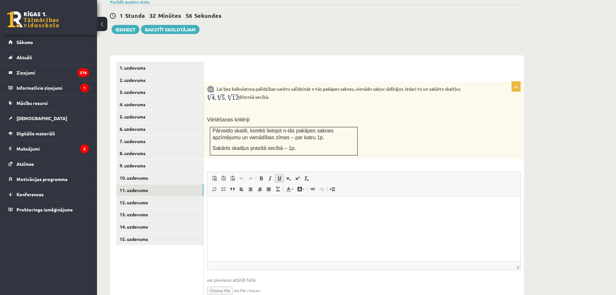
scroll to position [242, 0]
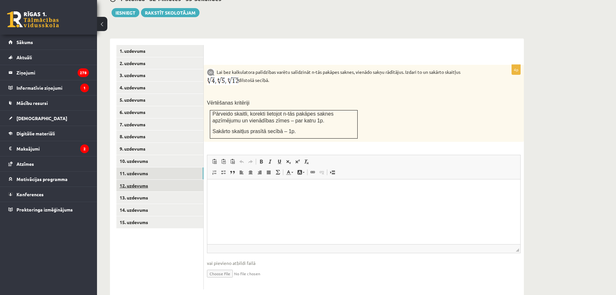
click at [161, 180] on link "12. uzdevums" at bounding box center [159, 186] width 87 height 12
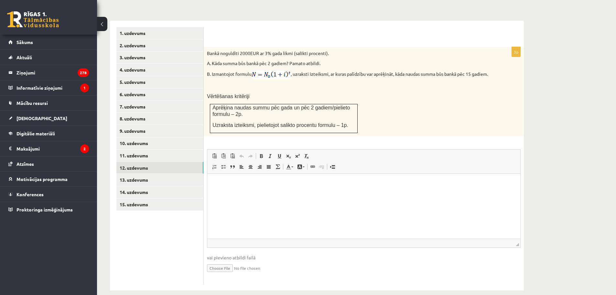
scroll to position [261, 0]
click at [163, 173] on link "13. uzdevums" at bounding box center [159, 179] width 87 height 12
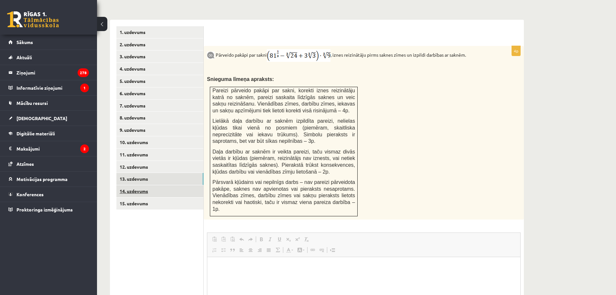
scroll to position [0, 0]
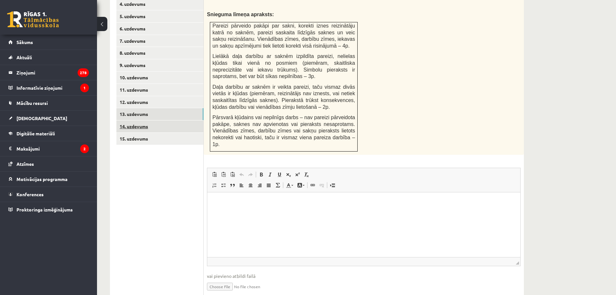
click at [160, 120] on link "14. uzdevums" at bounding box center [159, 126] width 87 height 12
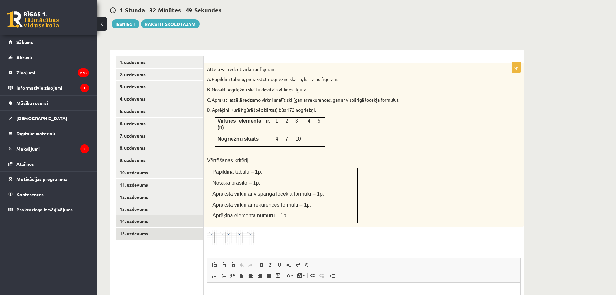
click at [161, 227] on link "15. uzdevums" at bounding box center [159, 233] width 87 height 12
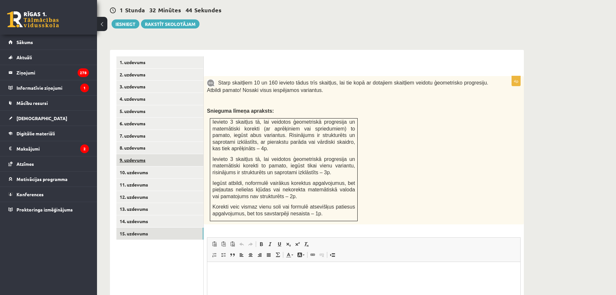
click at [149, 154] on link "9. uzdevums" at bounding box center [159, 160] width 87 height 12
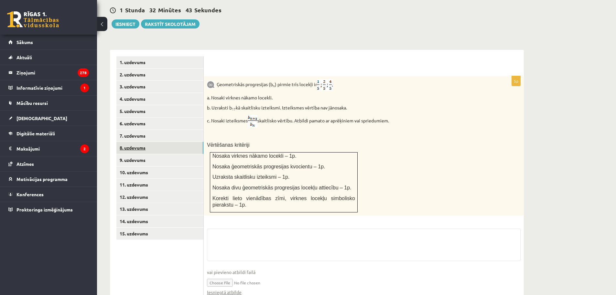
click at [153, 142] on link "8. uzdevums" at bounding box center [159, 148] width 87 height 12
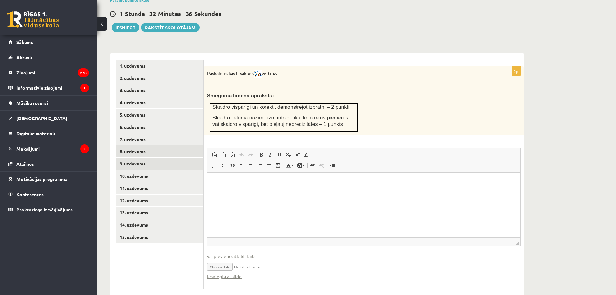
click at [147, 158] on link "9. uzdevums" at bounding box center [159, 164] width 87 height 12
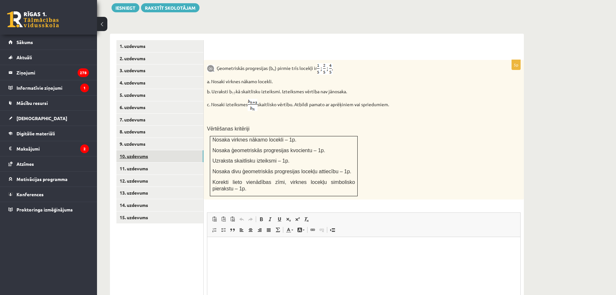
click at [152, 150] on link "10. uzdevums" at bounding box center [159, 156] width 87 height 12
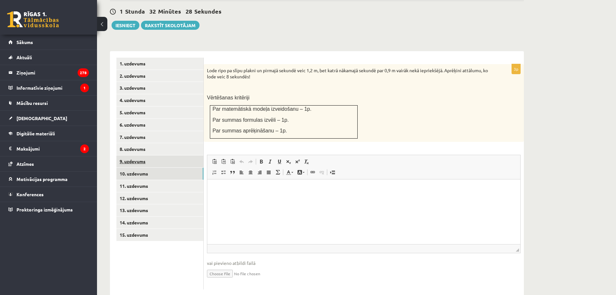
click at [138, 155] on link "9. uzdevums" at bounding box center [159, 161] width 87 height 12
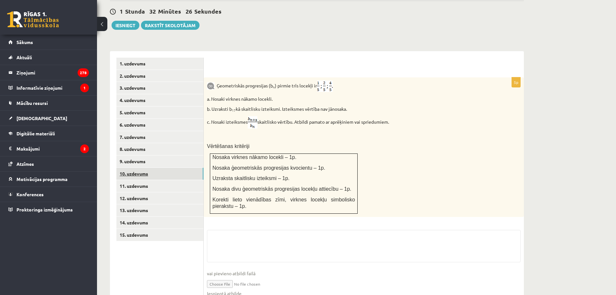
click at [144, 168] on link "10. uzdevums" at bounding box center [159, 174] width 87 height 12
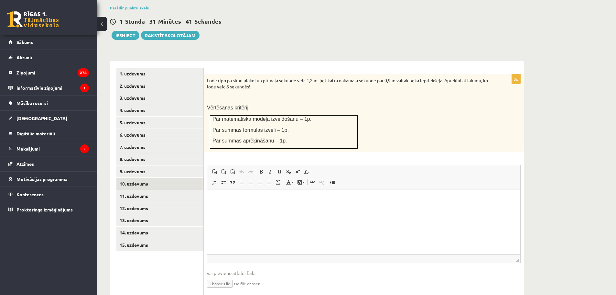
scroll to position [230, 0]
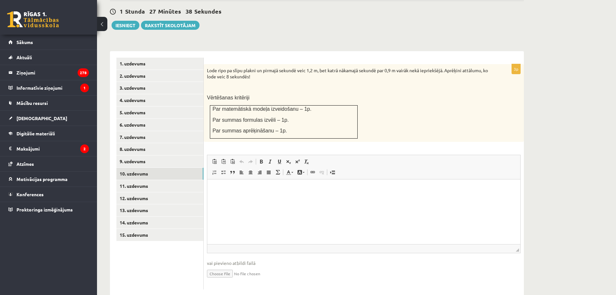
click at [222, 266] on input "file" at bounding box center [364, 272] width 314 height 13
type input "**********"
click at [171, 180] on link "11. uzdevums" at bounding box center [159, 186] width 87 height 12
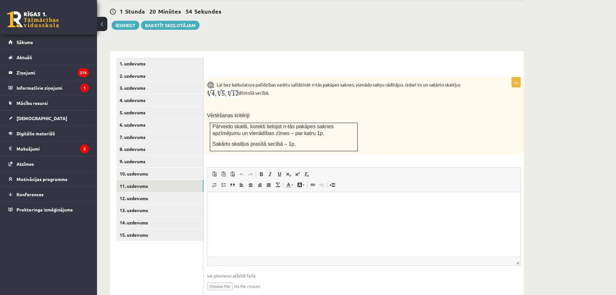
click at [225, 279] on input "file" at bounding box center [364, 285] width 314 height 13
type input "**********"
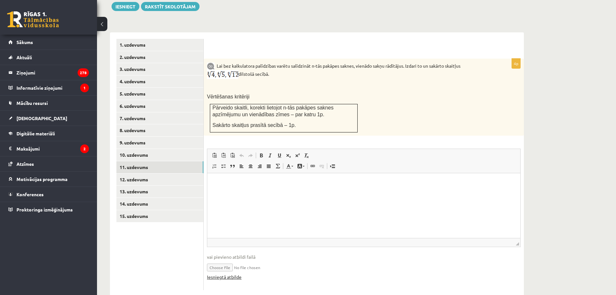
scroll to position [249, 0]
click at [227, 273] on link "Iesniegtā atbilde" at bounding box center [224, 276] width 35 height 7
click at [147, 173] on link "12. uzdevums" at bounding box center [159, 179] width 87 height 12
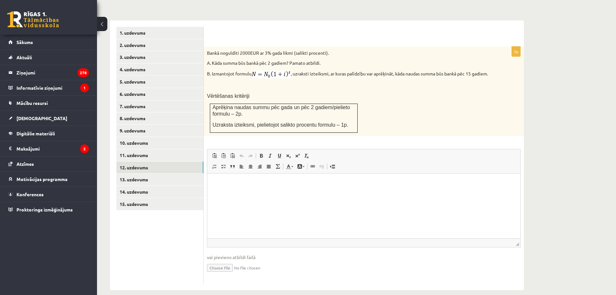
scroll to position [261, 0]
click at [227, 260] on input "file" at bounding box center [364, 266] width 314 height 13
type input "**********"
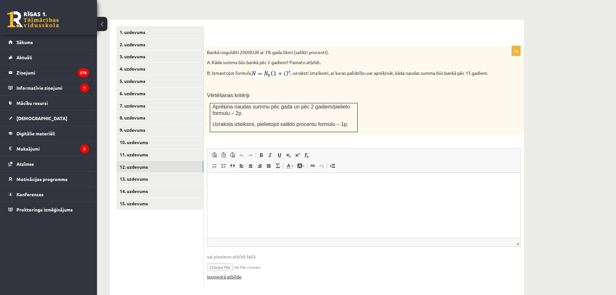
click at [220, 273] on link "Iesniegtā atbilde" at bounding box center [224, 276] width 35 height 7
click at [139, 173] on link "13. uzdevums" at bounding box center [159, 179] width 87 height 12
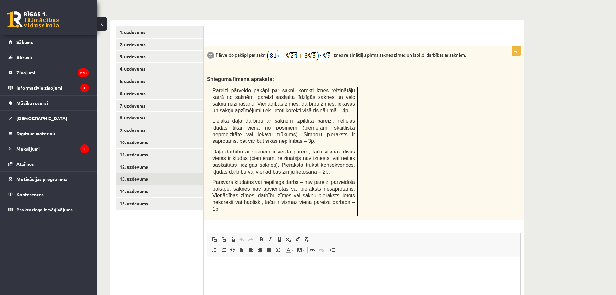
scroll to position [0, 0]
click at [134, 185] on link "14. uzdevums" at bounding box center [159, 191] width 87 height 12
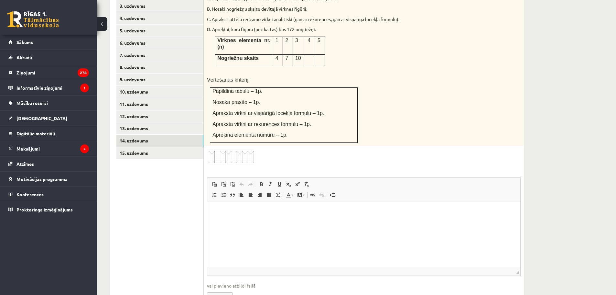
scroll to position [326, 0]
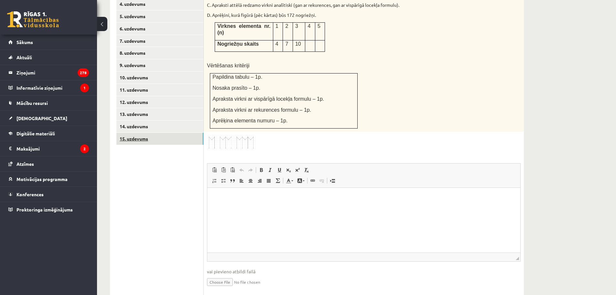
click at [141, 133] on link "15. uzdevums" at bounding box center [159, 139] width 87 height 12
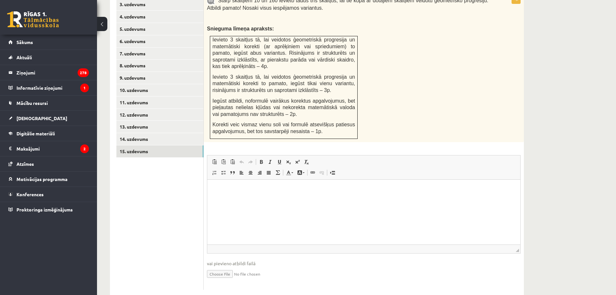
scroll to position [0, 0]
drag, startPoint x: 141, startPoint y: 124, endPoint x: 146, endPoint y: 128, distance: 6.2
click at [141, 133] on link "14. uzdevums" at bounding box center [159, 139] width 87 height 12
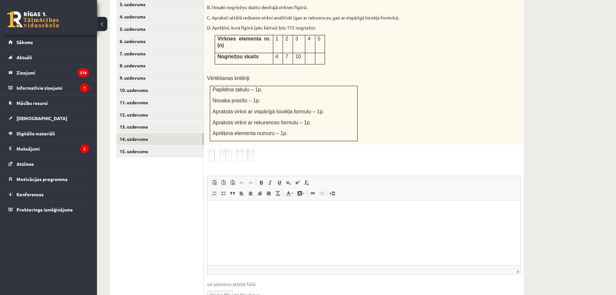
click at [138, 161] on ul "1. uzdevums 2. uzdevums 3. uzdevums 4. uzdevums 5. uzdevums 6. uzdevums 7. uzde…" at bounding box center [159, 142] width 87 height 336
click at [137, 121] on link "13. uzdevums" at bounding box center [159, 127] width 87 height 12
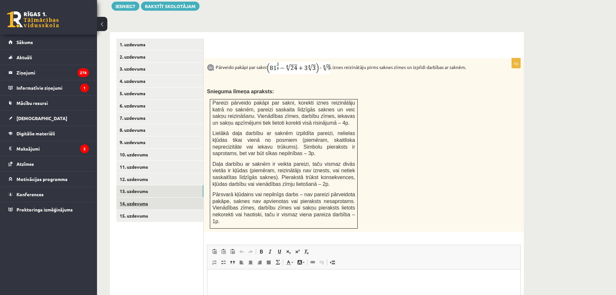
scroll to position [248, 0]
click at [139, 173] on link "12. uzdevums" at bounding box center [159, 179] width 87 height 12
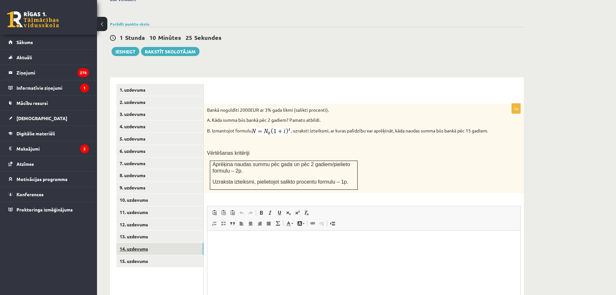
click at [143, 243] on link "14. uzdevums" at bounding box center [159, 249] width 87 height 12
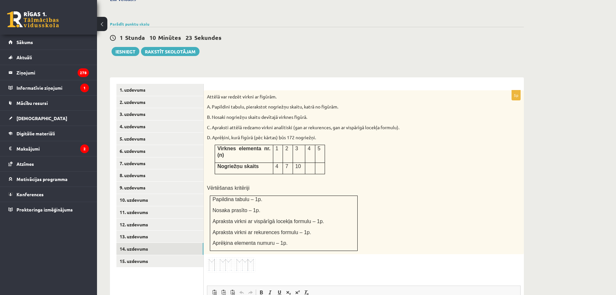
scroll to position [0, 0]
click at [241, 257] on img at bounding box center [231, 264] width 49 height 15
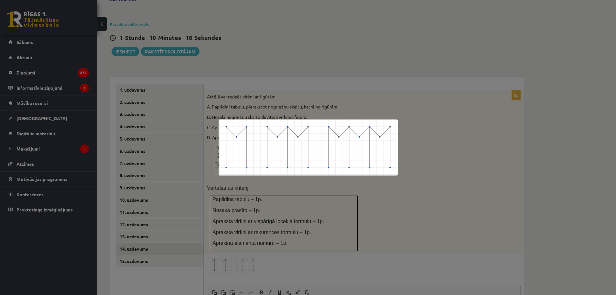
drag, startPoint x: 241, startPoint y: 239, endPoint x: 356, endPoint y: 228, distance: 116.0
click at [245, 238] on div at bounding box center [308, 147] width 616 height 295
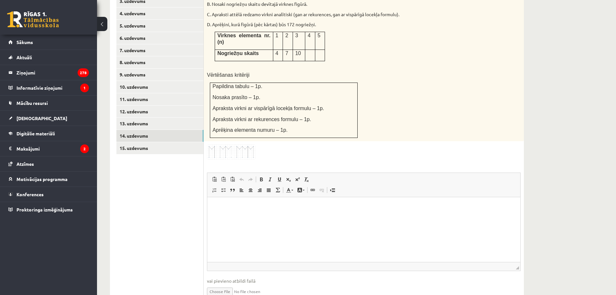
scroll to position [328, 0]
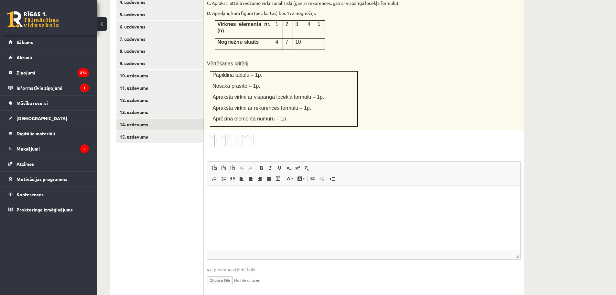
click at [222, 273] on input "file" at bounding box center [364, 279] width 314 height 13
type input "**********"
click at [226, 286] on link "Iesniegtā atbilde" at bounding box center [224, 289] width 35 height 7
click at [150, 131] on link "15. uzdevums" at bounding box center [159, 137] width 87 height 12
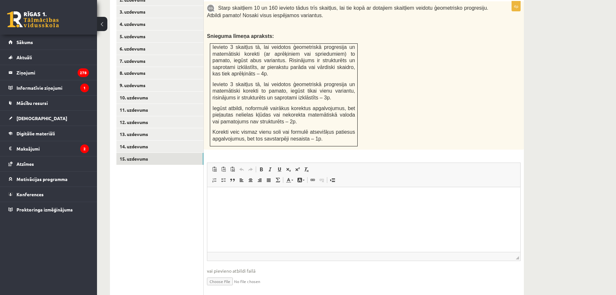
scroll to position [313, 0]
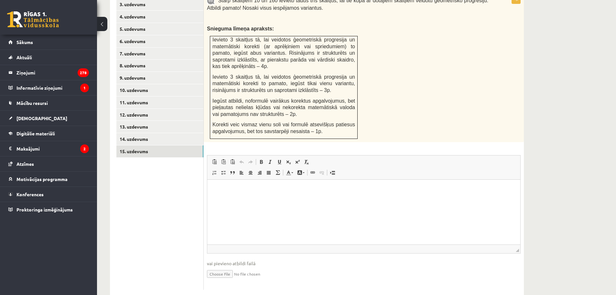
click at [222, 267] on input "file" at bounding box center [364, 273] width 314 height 13
click at [225, 280] on link "Iesniegtā atbilde" at bounding box center [224, 283] width 35 height 7
click at [217, 280] on link "Iesniegtā atbilde" at bounding box center [224, 283] width 35 height 7
click at [221, 267] on input "file" at bounding box center [364, 273] width 314 height 13
click at [233, 272] on fieldset "Rich Text Editor, wiswyg-editor-user-answer-47025026385620 Editor toolbars Past…" at bounding box center [364, 224] width 314 height 138
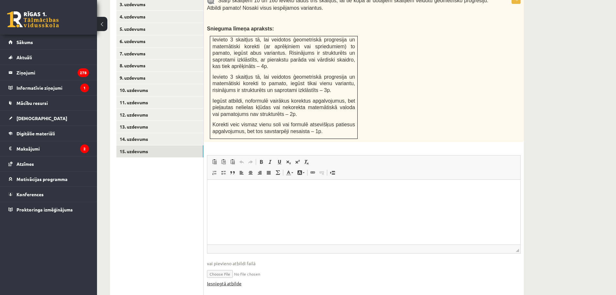
click at [231, 280] on link "Iesniegtā atbilde" at bounding box center [224, 283] width 35 height 7
click at [220, 267] on input "file" at bounding box center [364, 273] width 314 height 13
type input "**********"
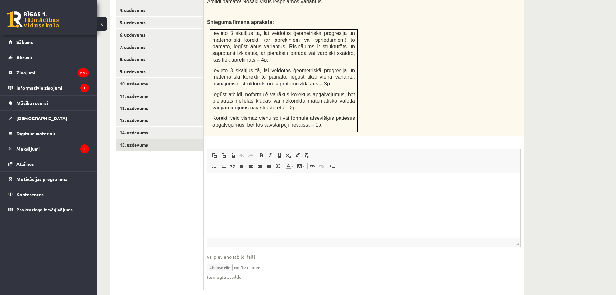
scroll to position [320, 0]
click at [237, 273] on link "Iesniegtā atbilde" at bounding box center [224, 276] width 35 height 7
click at [421, 260] on input "file" at bounding box center [364, 266] width 314 height 13
click at [220, 273] on link "Iesniegtā atbilde" at bounding box center [224, 276] width 35 height 7
click at [223, 260] on input "file" at bounding box center [364, 266] width 314 height 13
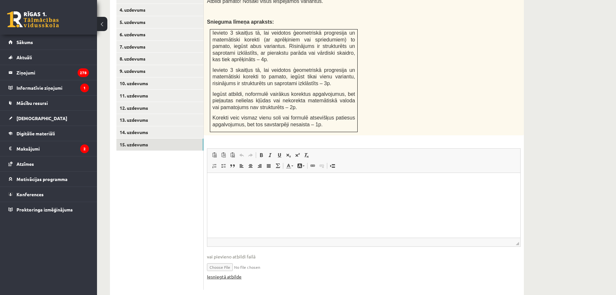
click at [234, 273] on link "Iesniegtā atbilde" at bounding box center [224, 276] width 35 height 7
click at [226, 260] on input "file" at bounding box center [364, 266] width 314 height 13
type input "**********"
click at [231, 273] on link "Iesniegtā atbilde" at bounding box center [224, 276] width 35 height 7
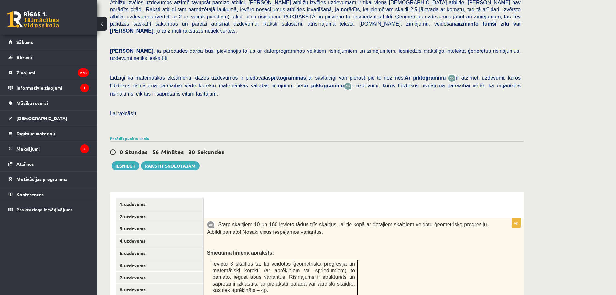
scroll to position [61, 0]
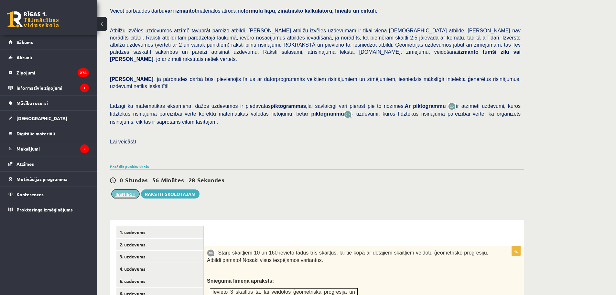
click at [126, 189] on button "Iesniegt" at bounding box center [126, 193] width 28 height 9
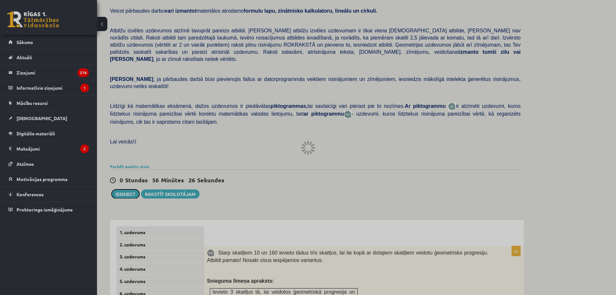
scroll to position [9, 0]
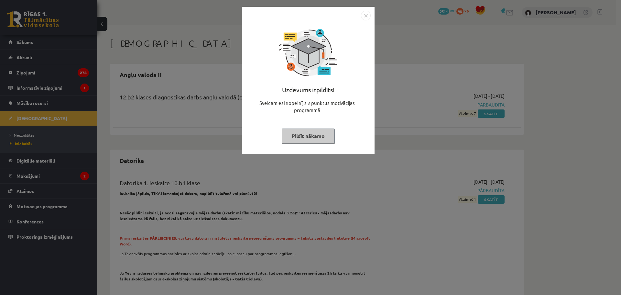
click at [402, 149] on div "Uzdevums izpildīts! Sveicam esi nopelnījis 2 punktus motivācijas programmā Pild…" at bounding box center [310, 147] width 621 height 295
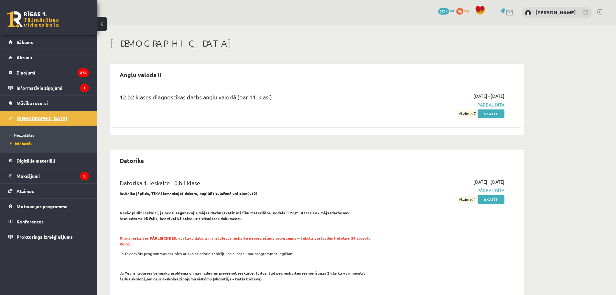
click at [25, 113] on link "[DEMOGRAPHIC_DATA]" at bounding box center [48, 118] width 81 height 15
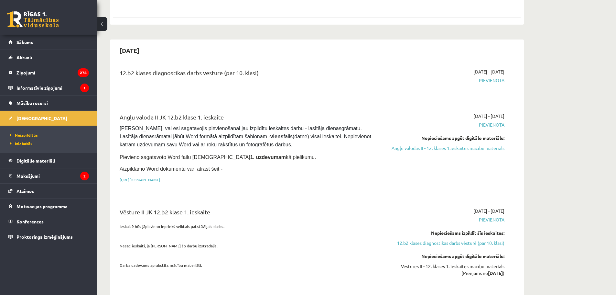
scroll to position [291, 0]
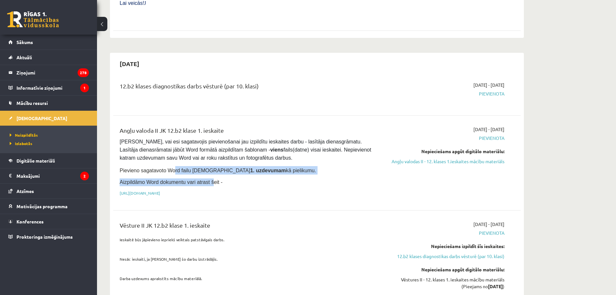
drag, startPoint x: 170, startPoint y: 156, endPoint x: 207, endPoint y: 160, distance: 37.4
click at [207, 159] on div "Angļu valoda II JK 12.b2 klase 1. ieskaite [PERSON_NAME], vai esi sagatavojis p…" at bounding box center [246, 163] width 263 height 74
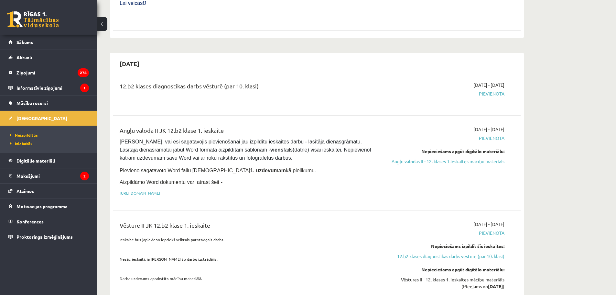
click at [247, 159] on div "Angļu valoda II JK 12.b2 klase 1. ieskaite [PERSON_NAME], vai esi sagatavojis p…" at bounding box center [246, 163] width 263 height 74
drag, startPoint x: 235, startPoint y: 154, endPoint x: 284, endPoint y: 156, distance: 48.6
click at [270, 166] on p "Pievieno sagatavoto Word failu [DEMOGRAPHIC_DATA] 1. uzdevumam kā pielikumu." at bounding box center [246, 170] width 253 height 8
click at [287, 166] on p "Pievieno sagatavoto Word failu [DEMOGRAPHIC_DATA] 1. uzdevumam kā pielikumu." at bounding box center [246, 170] width 253 height 8
drag, startPoint x: 248, startPoint y: 164, endPoint x: 116, endPoint y: 160, distance: 132.4
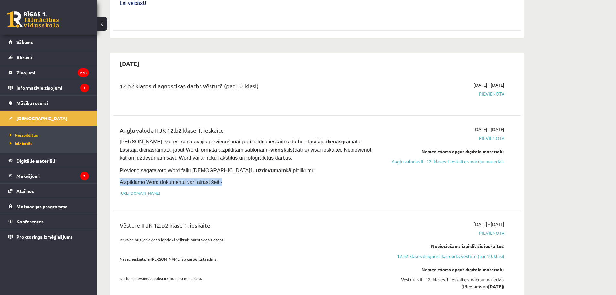
click at [116, 160] on div "Angļu valoda II JK 12.b2 klase 1. ieskaite [PERSON_NAME], vai esi sagatavojis p…" at bounding box center [246, 163] width 263 height 74
click at [160, 190] on link "[URL][DOMAIN_NAME]" at bounding box center [140, 192] width 40 height 5
